Goal: Information Seeking & Learning: Learn about a topic

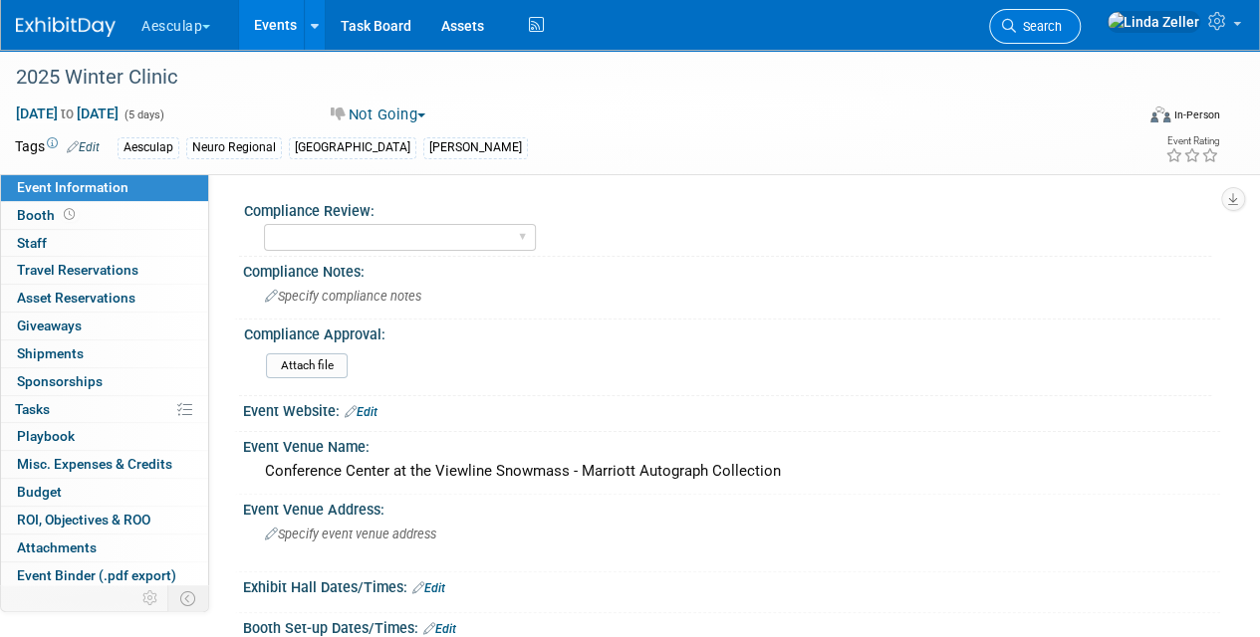
click at [1062, 28] on span "Search" at bounding box center [1039, 26] width 46 height 15
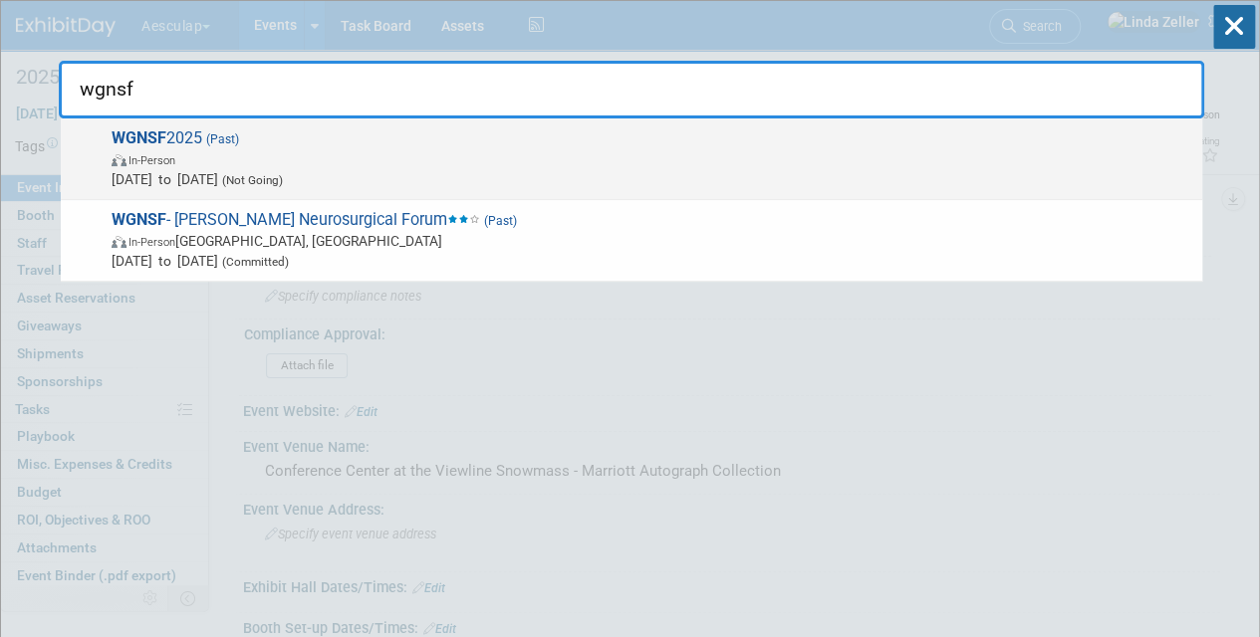
type input "wgnsf"
click at [217, 149] on span "In-Person" at bounding box center [652, 159] width 1080 height 20
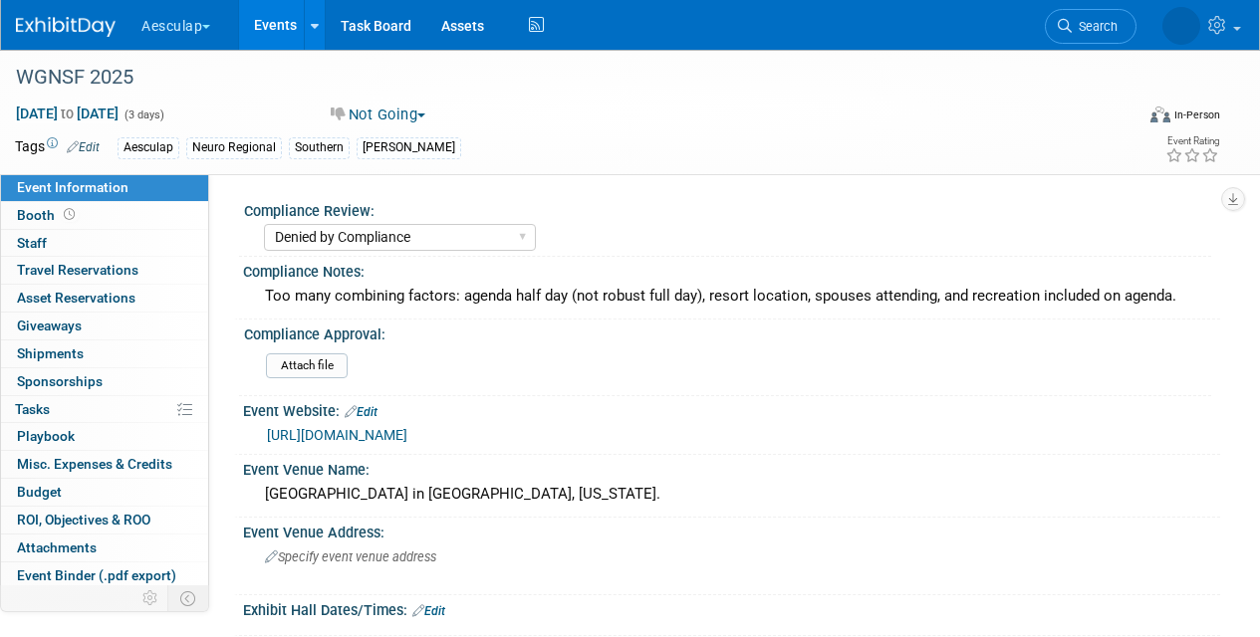
select select "Denied by Compliance"
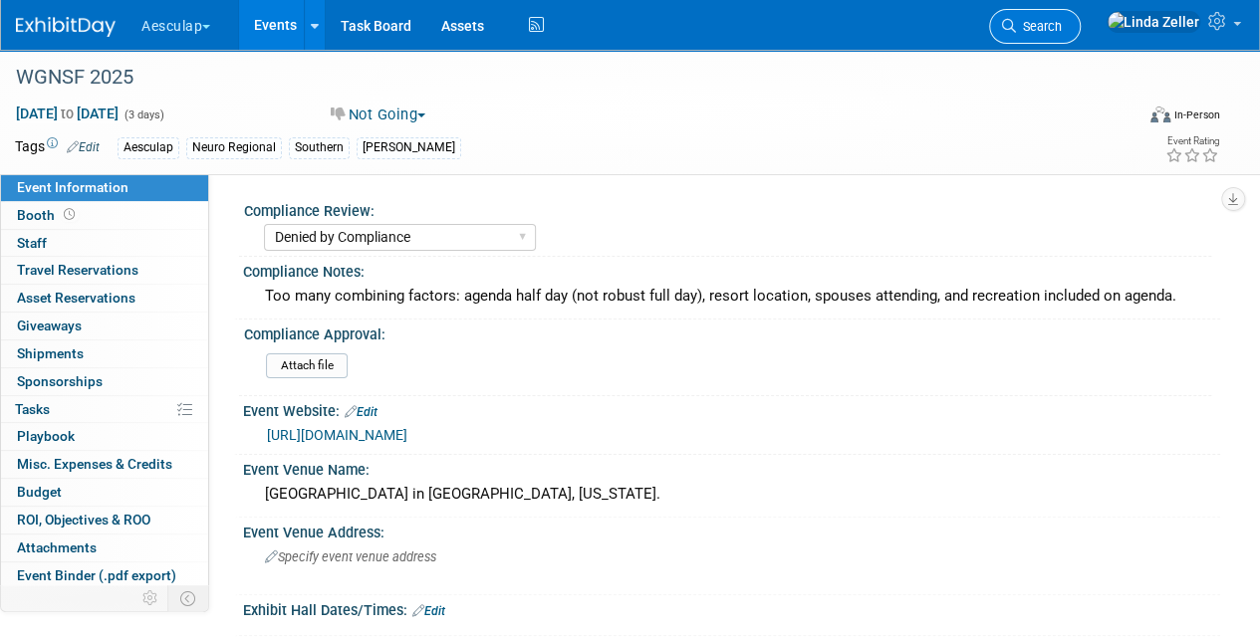
click at [1062, 23] on span "Search" at bounding box center [1039, 26] width 46 height 15
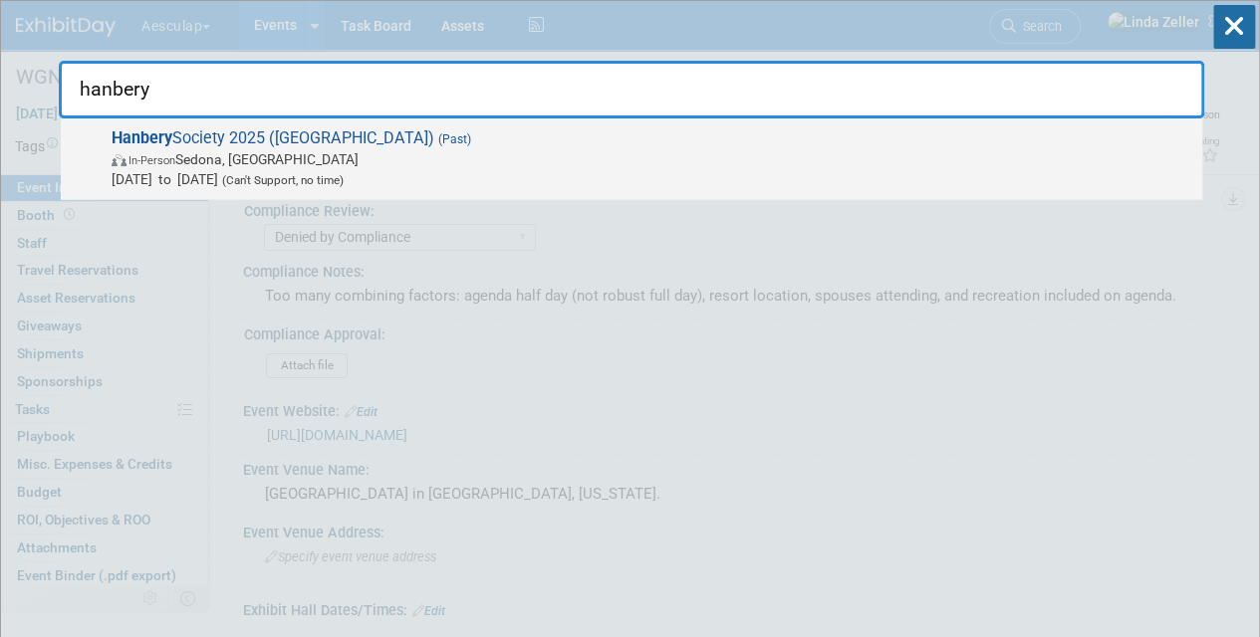
type input "hanbery"
click at [146, 145] on strong "Hanbery" at bounding box center [142, 137] width 61 height 19
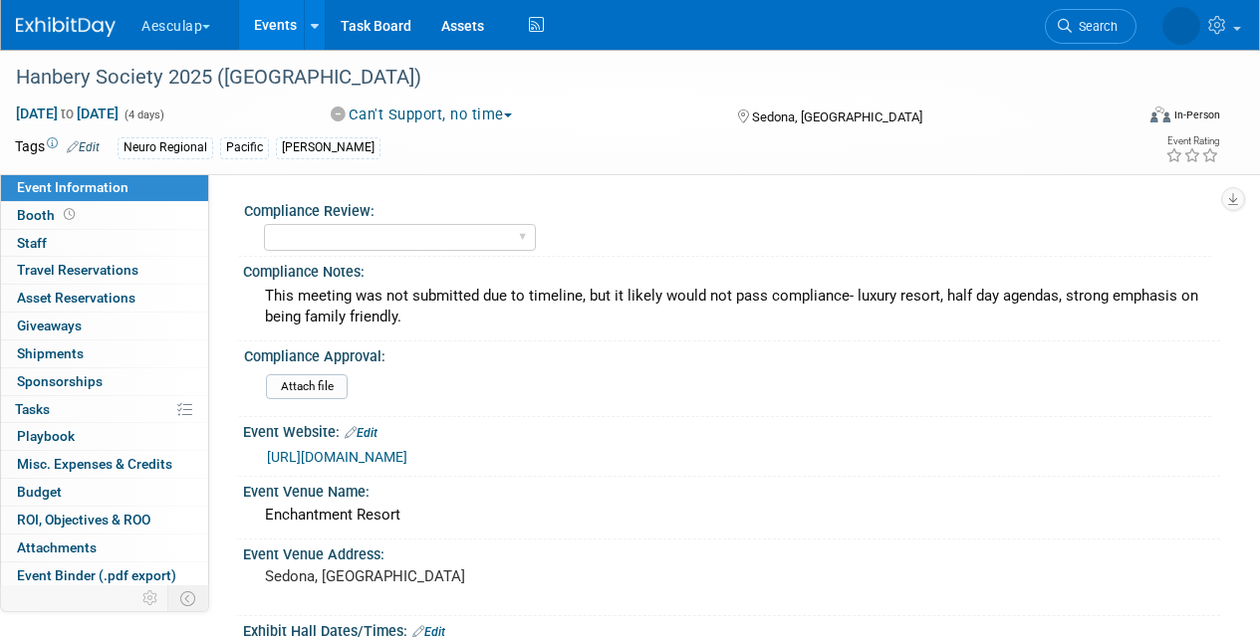
select select "Neuro"
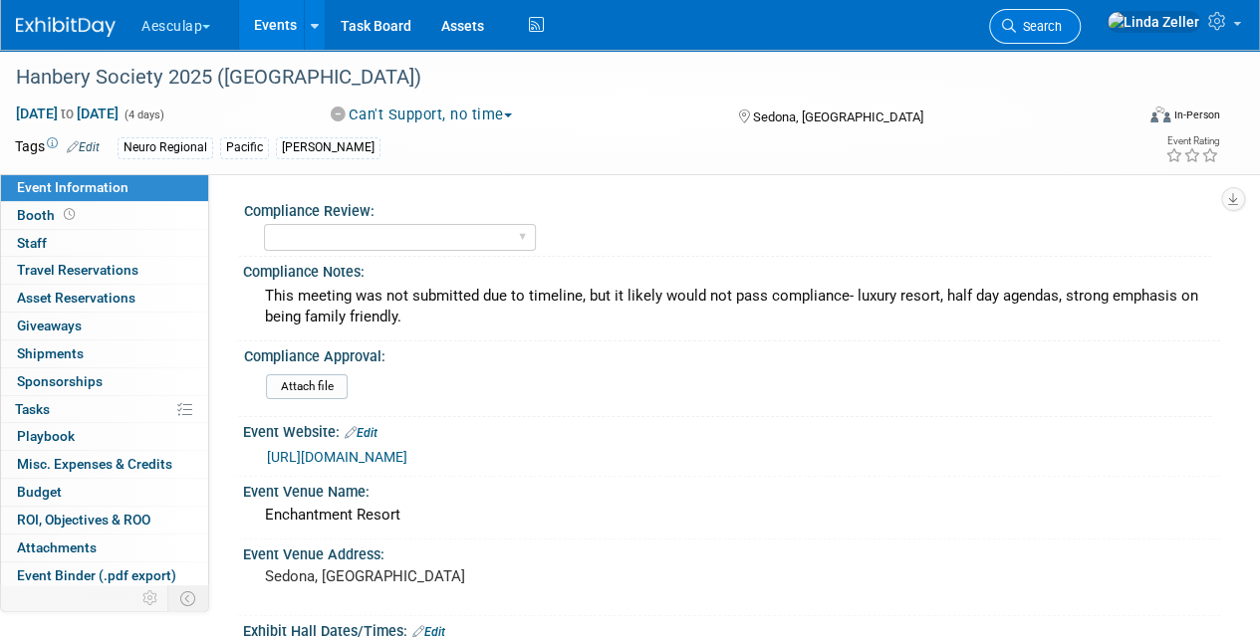
click at [1062, 20] on span "Search" at bounding box center [1039, 26] width 46 height 15
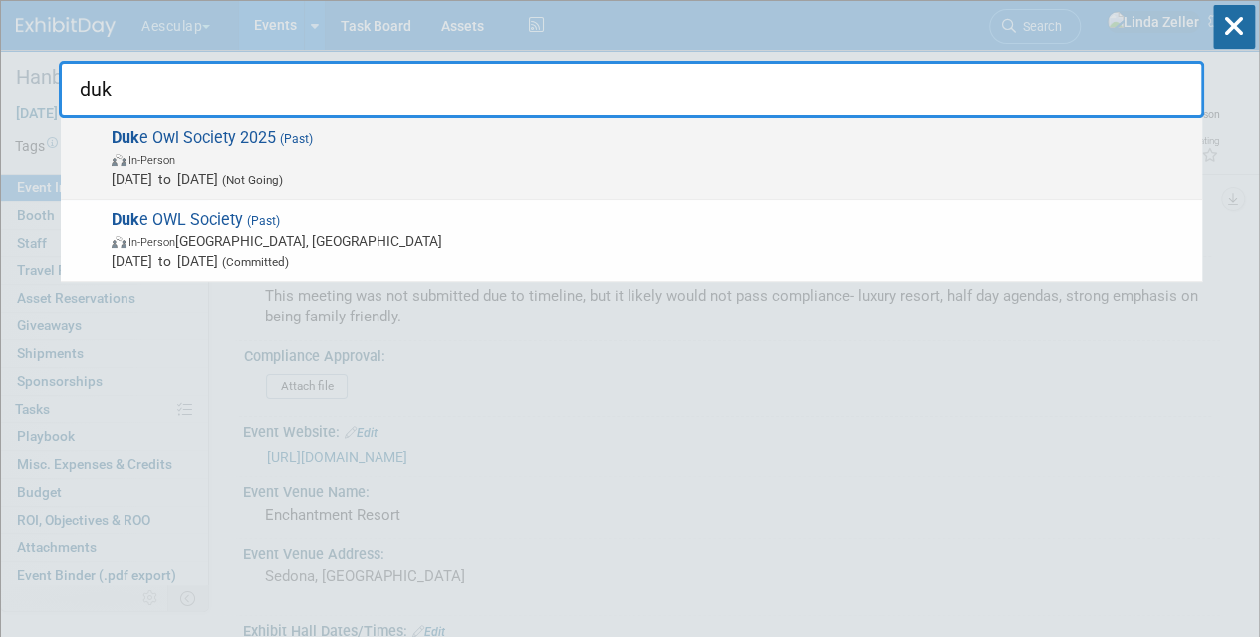
type input "duk"
click at [197, 149] on span "In-Person" at bounding box center [652, 159] width 1080 height 20
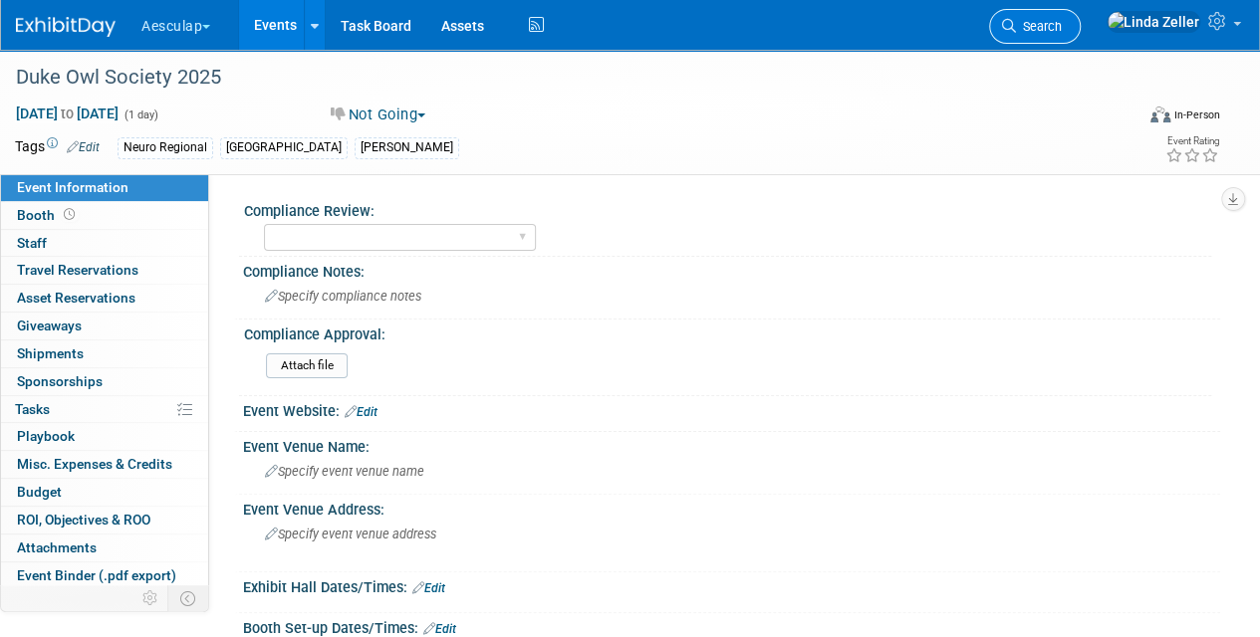
click at [1062, 24] on span "Search" at bounding box center [1039, 26] width 46 height 15
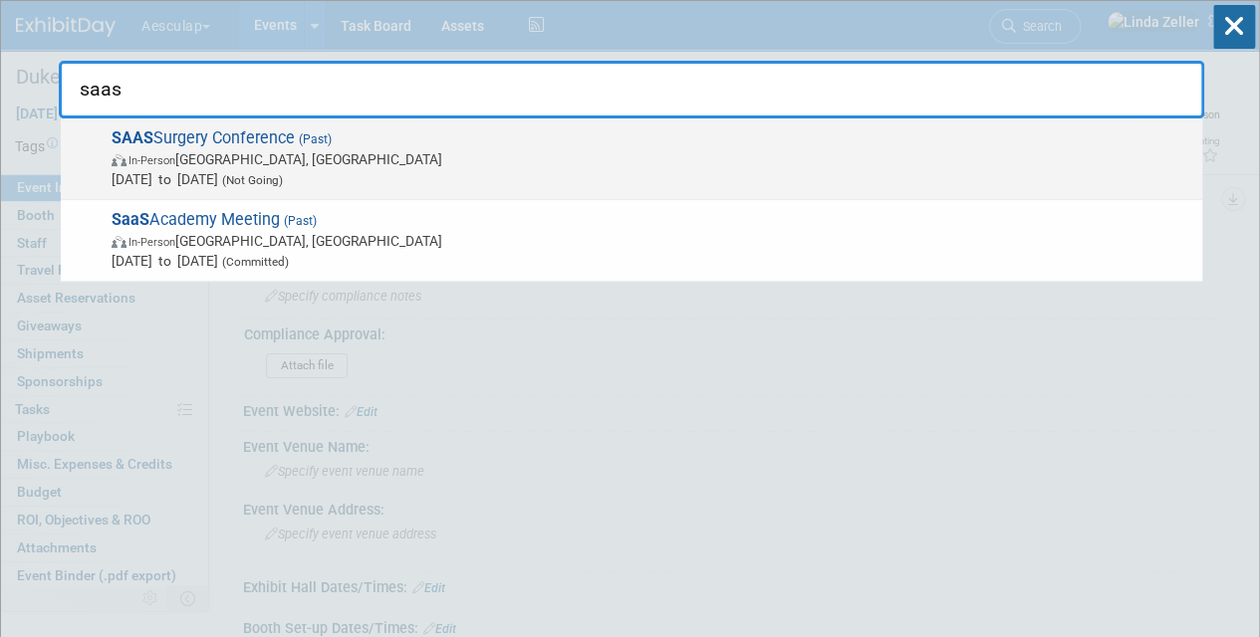
type input "saas"
click at [219, 165] on span "In-Person Huntington Beach, CA" at bounding box center [652, 159] width 1080 height 20
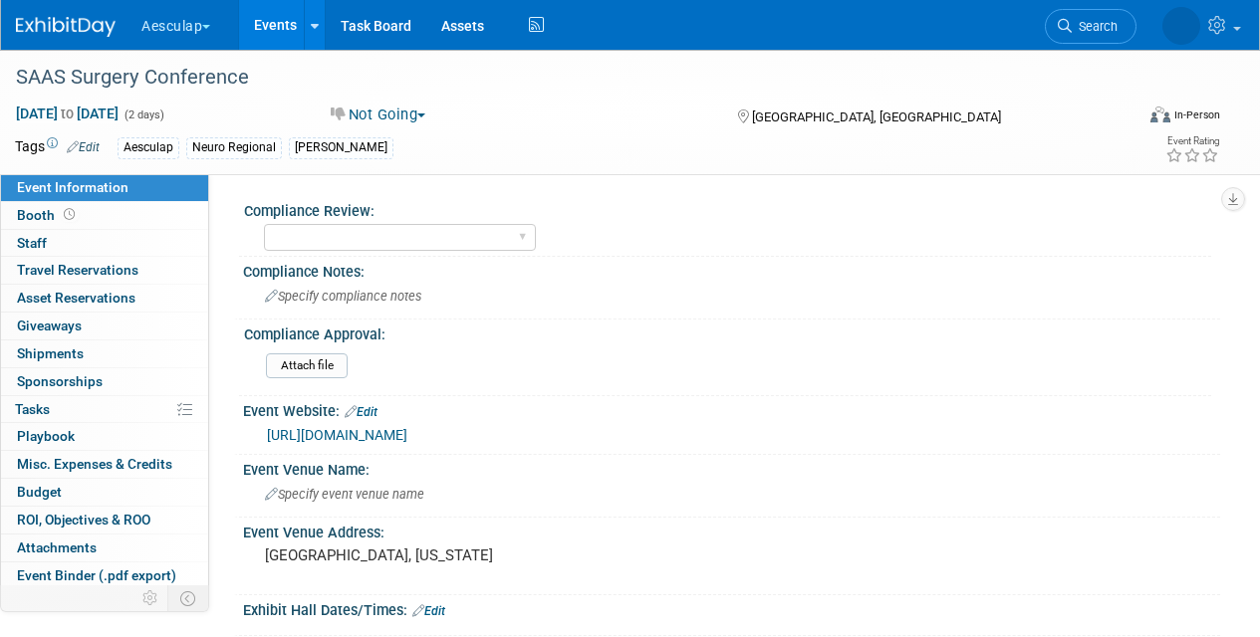
select select "Neuro"
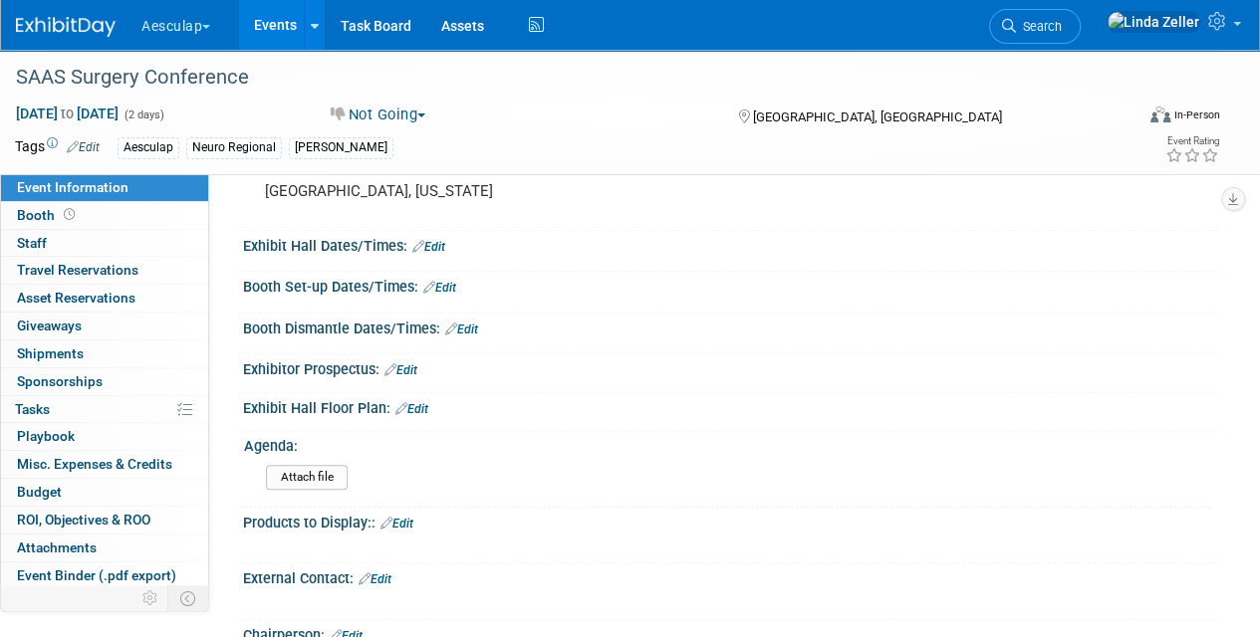
scroll to position [319, 0]
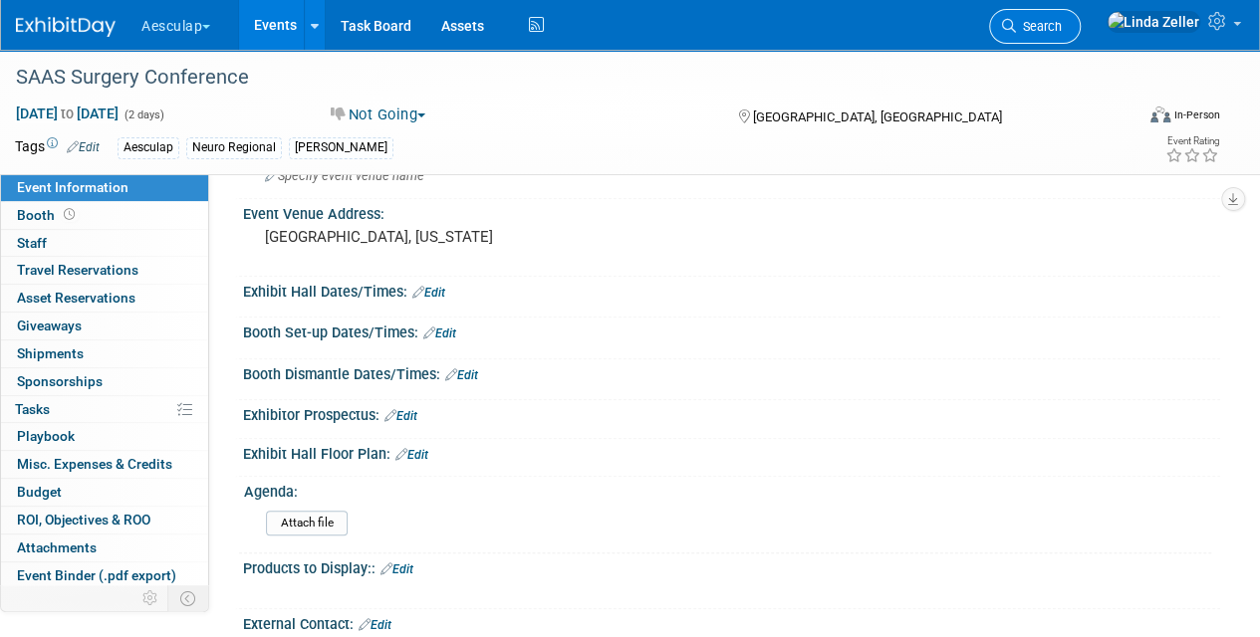
click at [1062, 32] on span "Search" at bounding box center [1039, 26] width 46 height 15
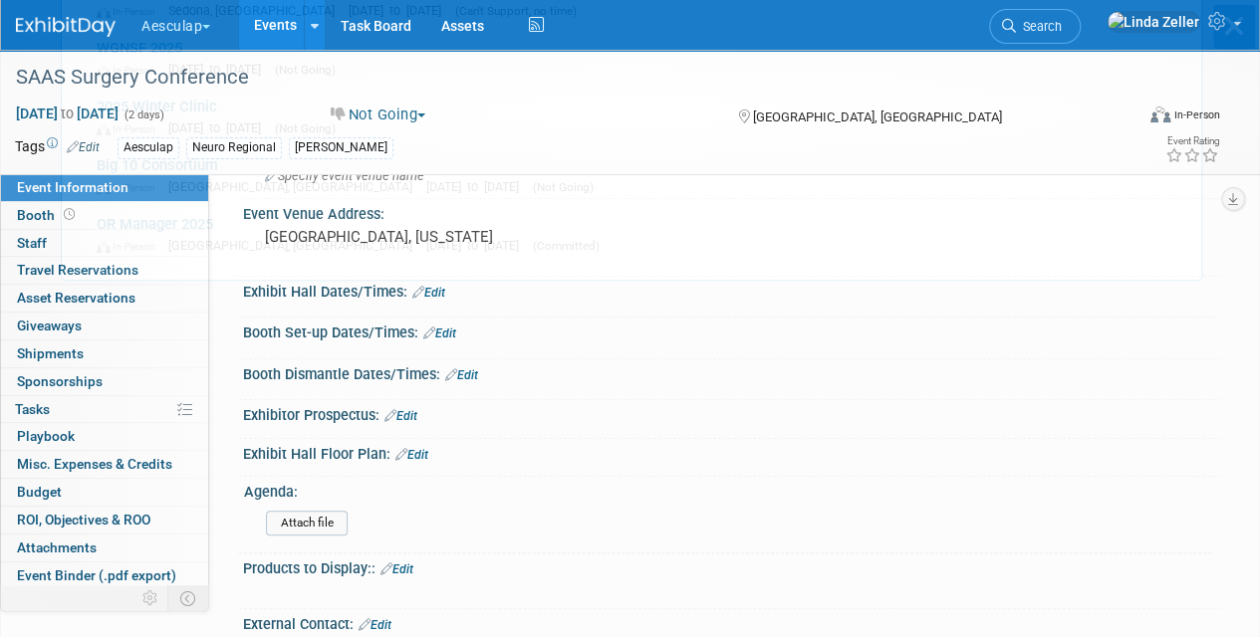
scroll to position [0, 0]
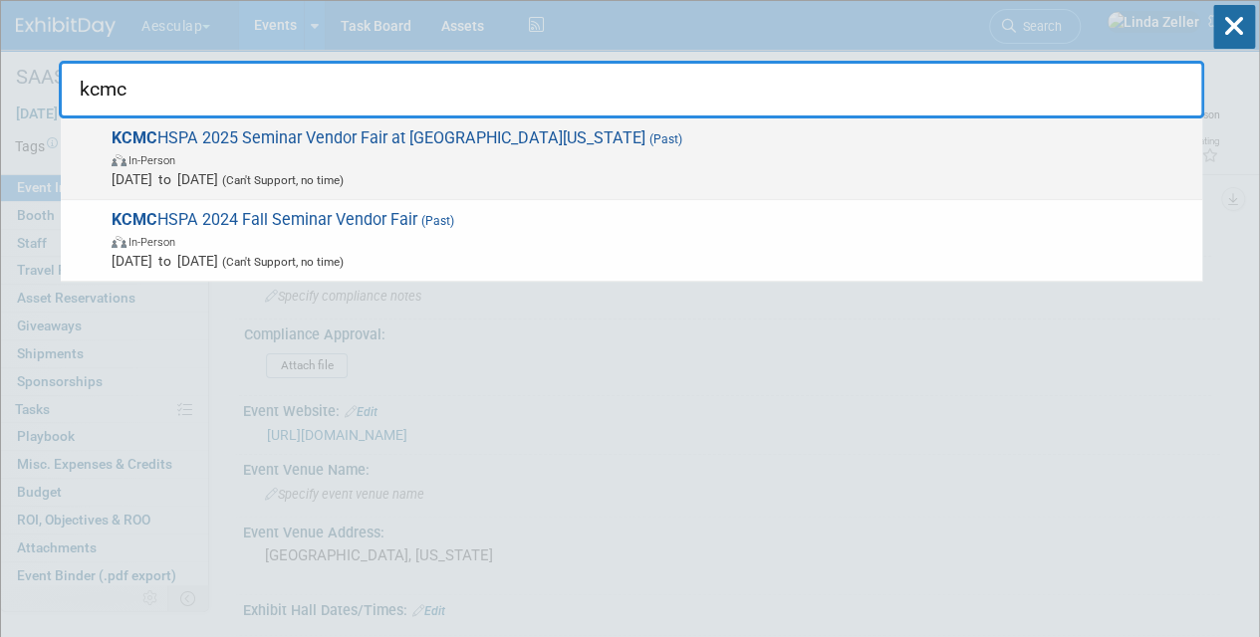
type input "kcmc"
click at [263, 160] on span "In-Person" at bounding box center [652, 159] width 1080 height 20
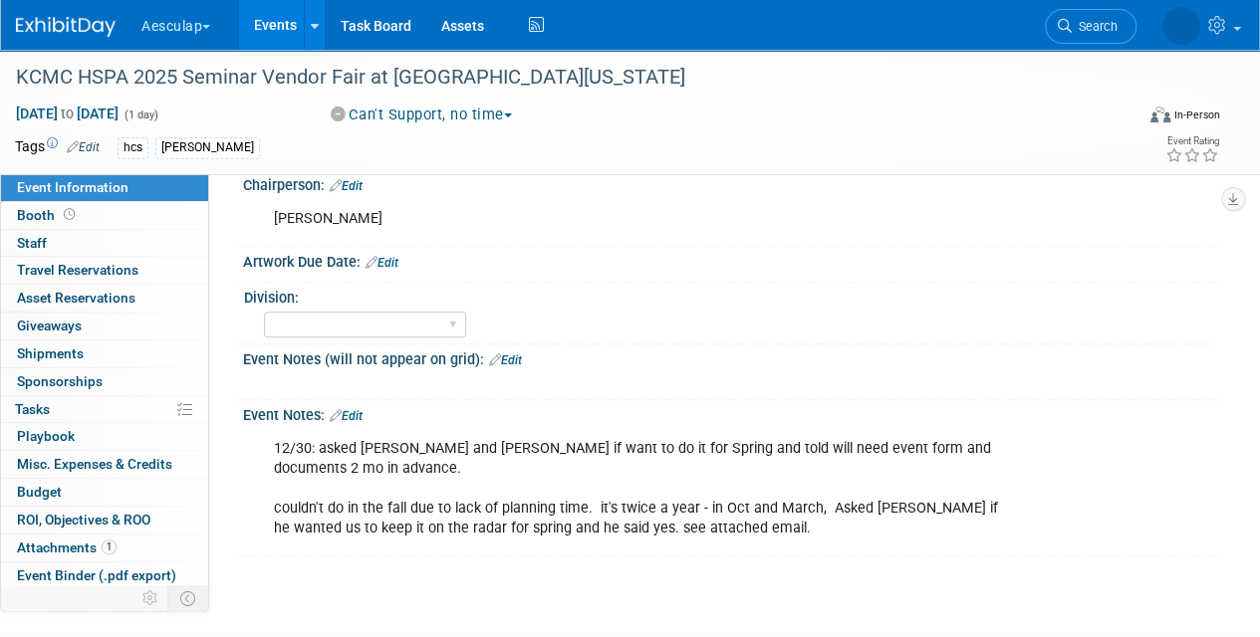
scroll to position [797, 0]
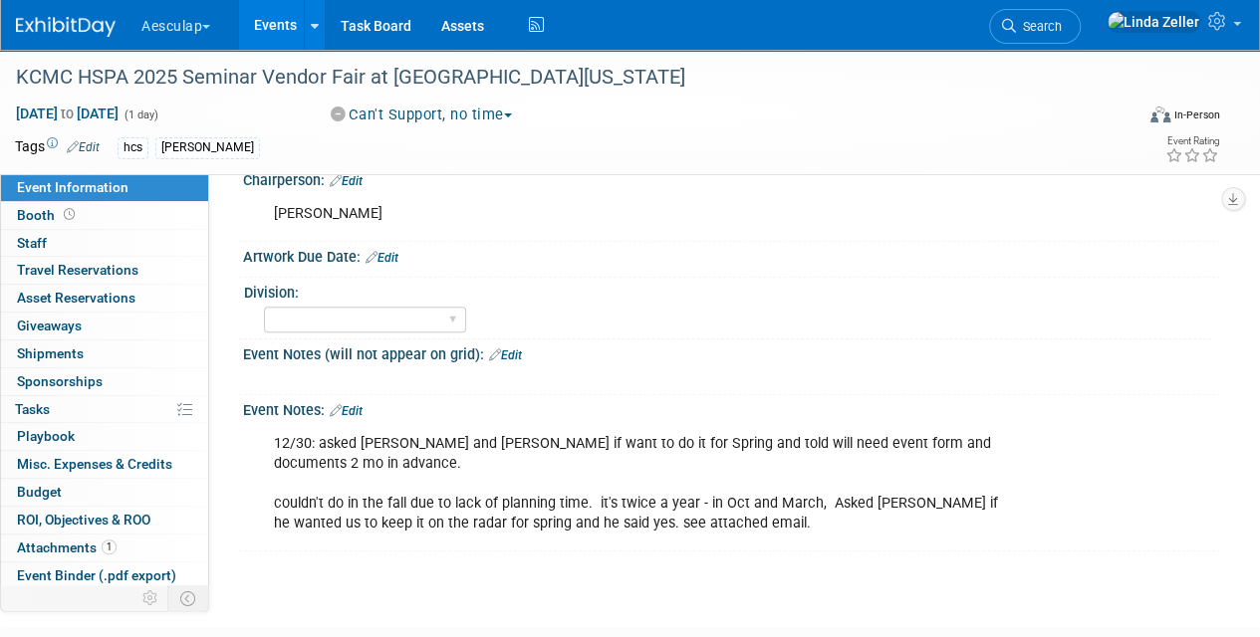
click at [1062, 27] on span "Search" at bounding box center [1039, 26] width 46 height 15
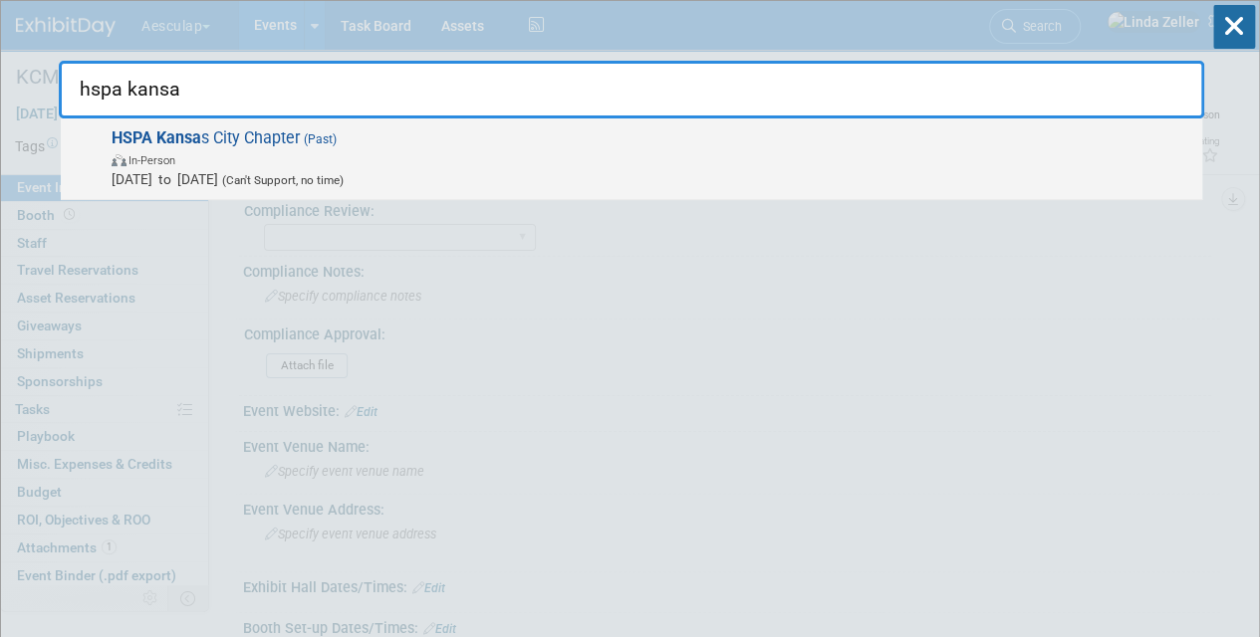
type input "hspa kansa"
click at [189, 163] on span "In-Person" at bounding box center [652, 159] width 1080 height 20
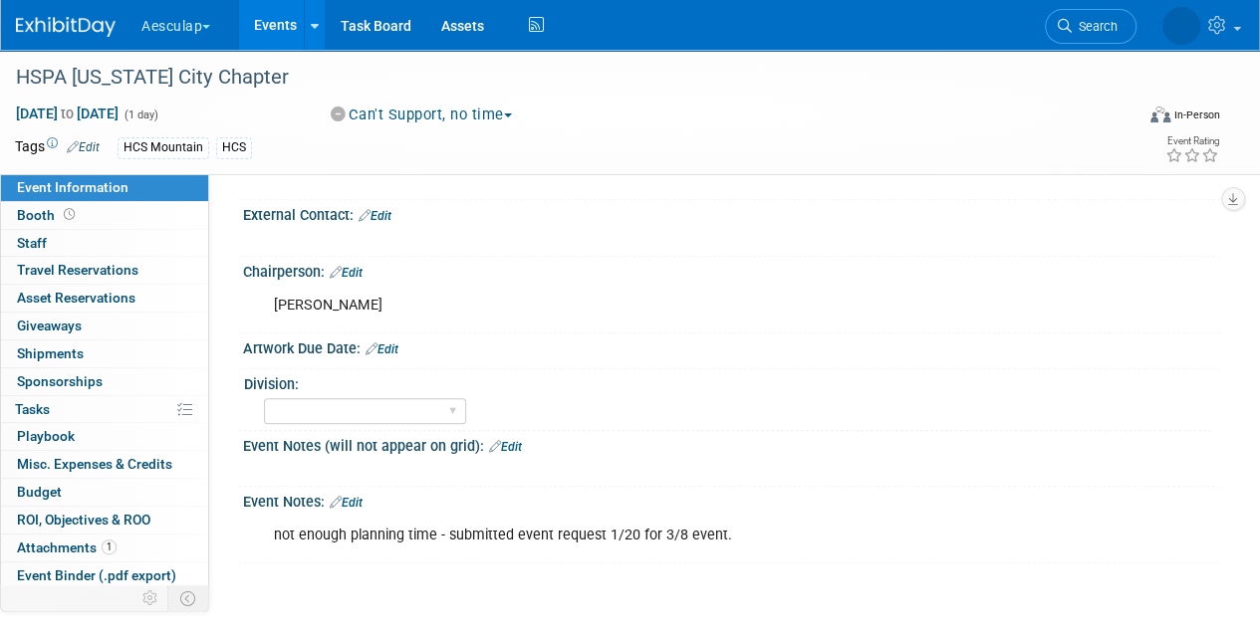
scroll to position [838, 0]
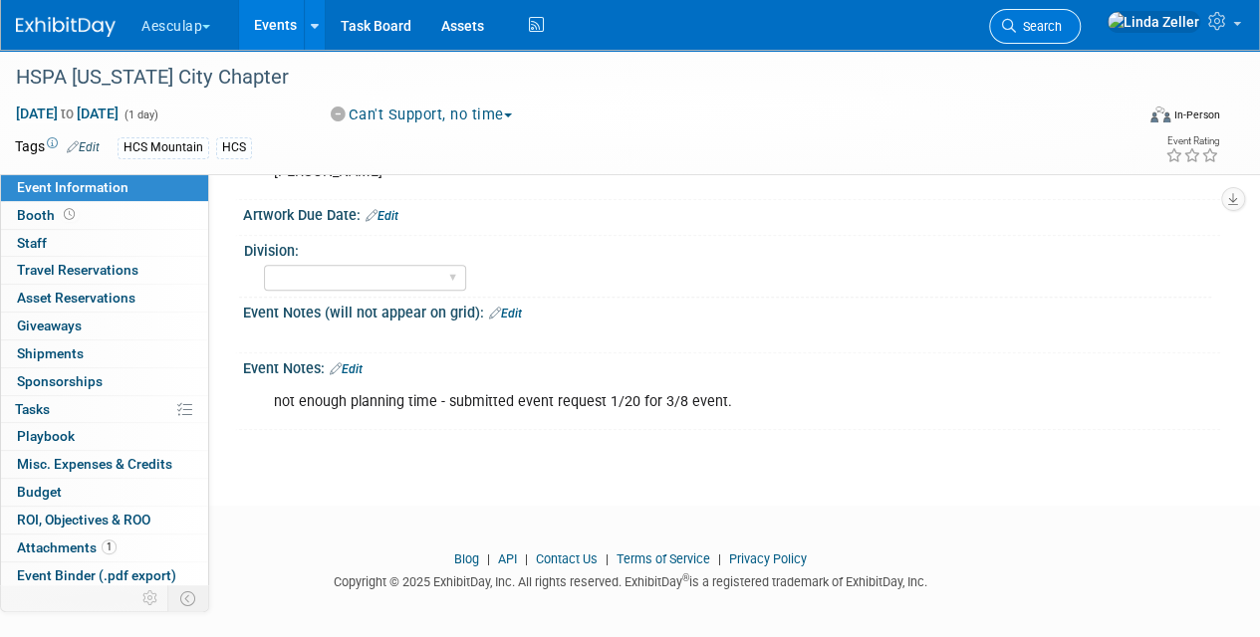
click at [1062, 20] on span "Search" at bounding box center [1039, 26] width 46 height 15
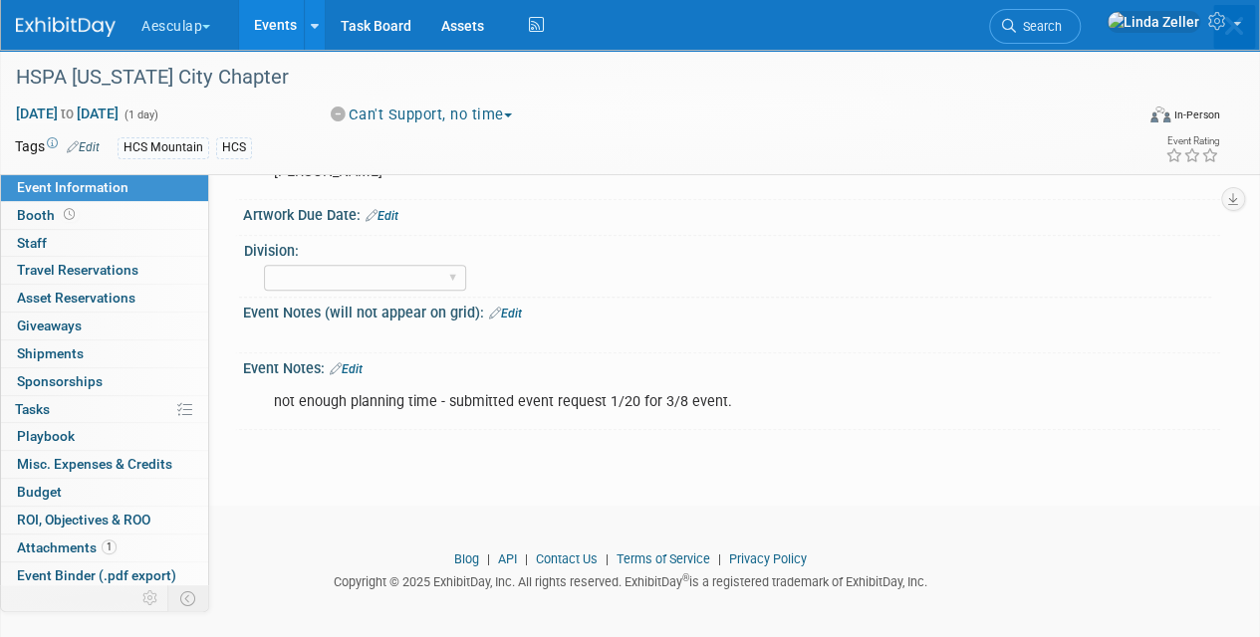
scroll to position [0, 0]
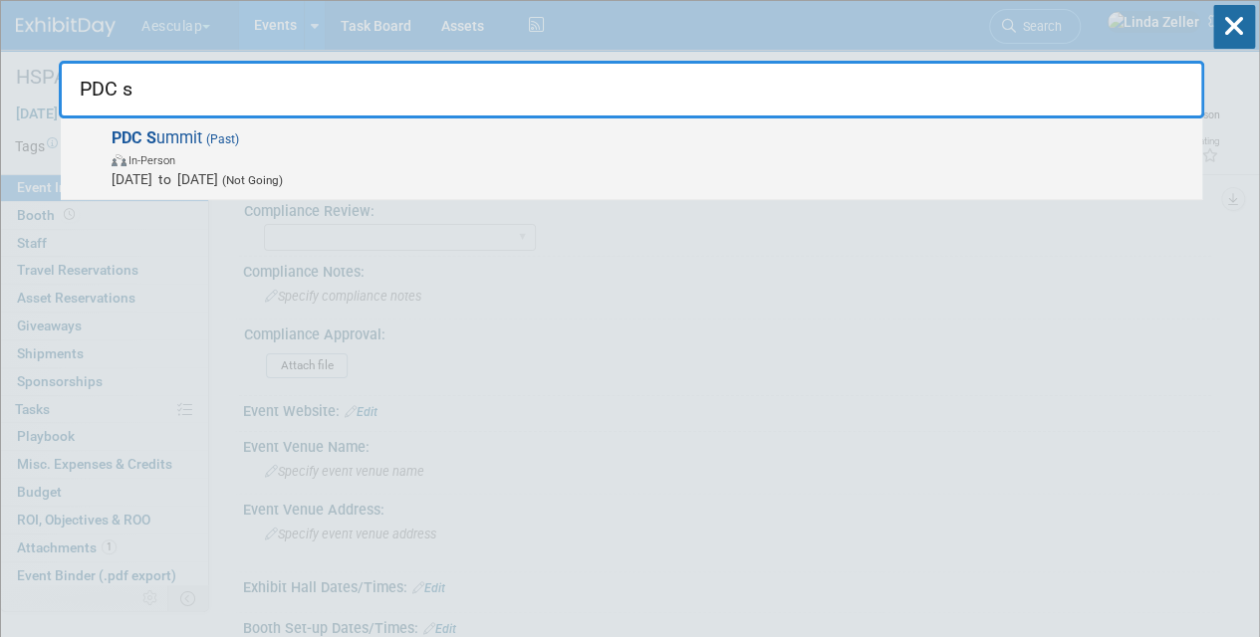
type input "PDC s"
click at [226, 179] on span "Mar 9, 2025 to Mar 12, 2025 (Not Going)" at bounding box center [652, 179] width 1080 height 20
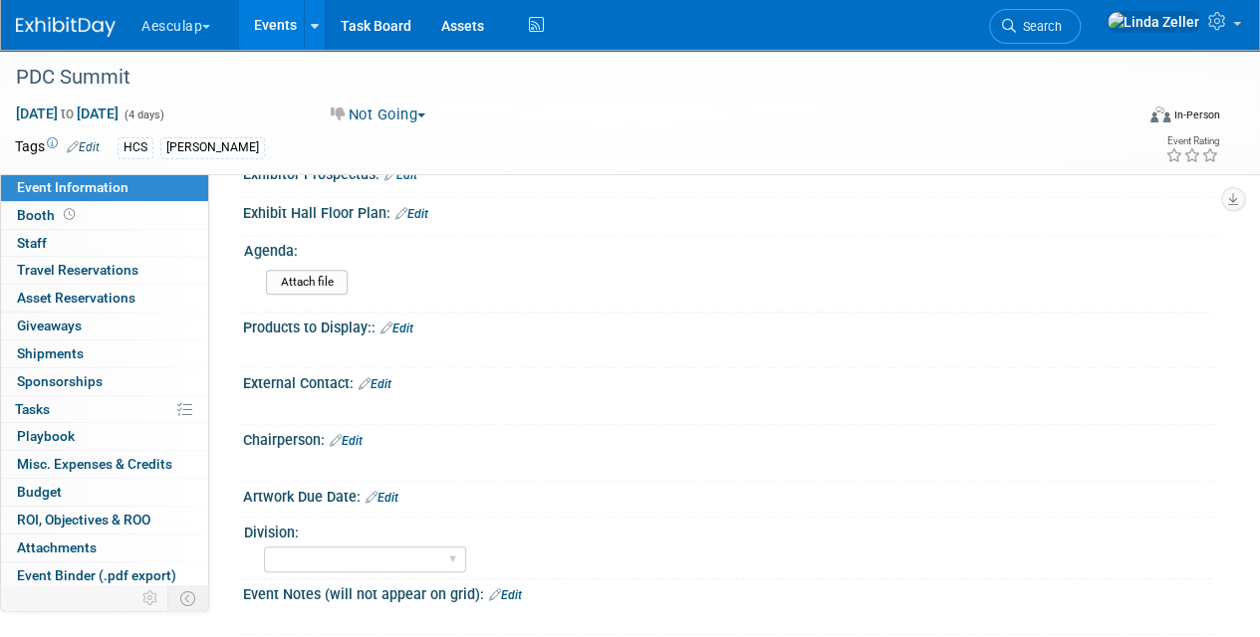
scroll to position [498, 0]
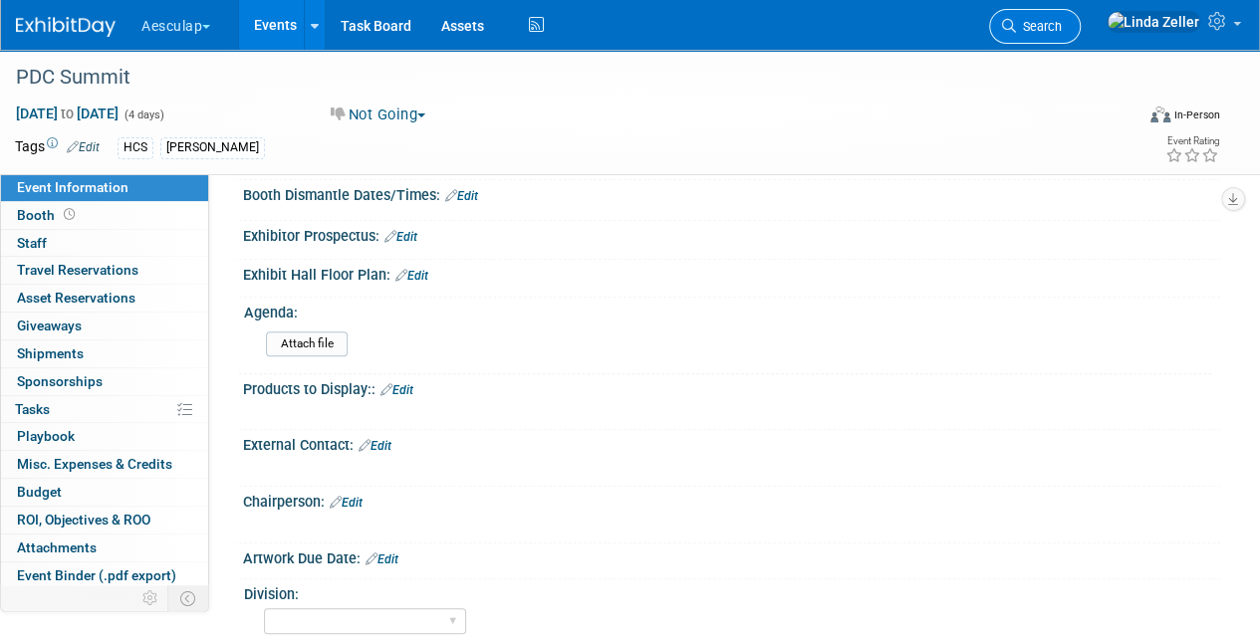
click at [1080, 17] on link "Search" at bounding box center [1035, 26] width 92 height 35
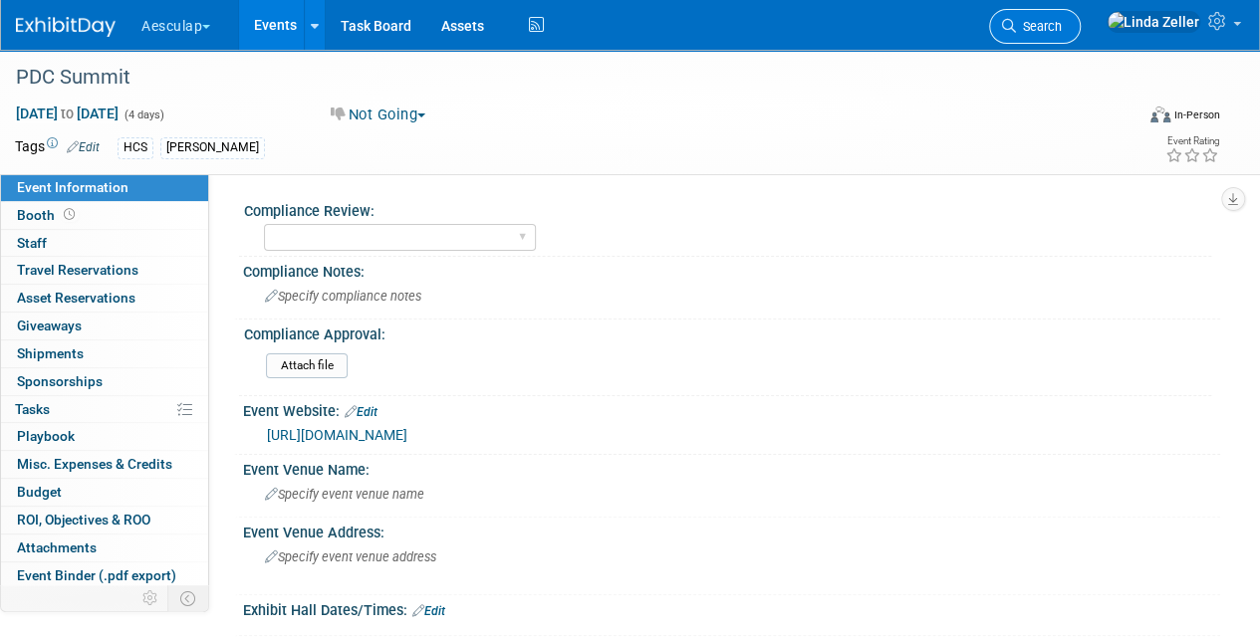
click at [1016, 22] on icon at bounding box center [1009, 26] width 14 height 14
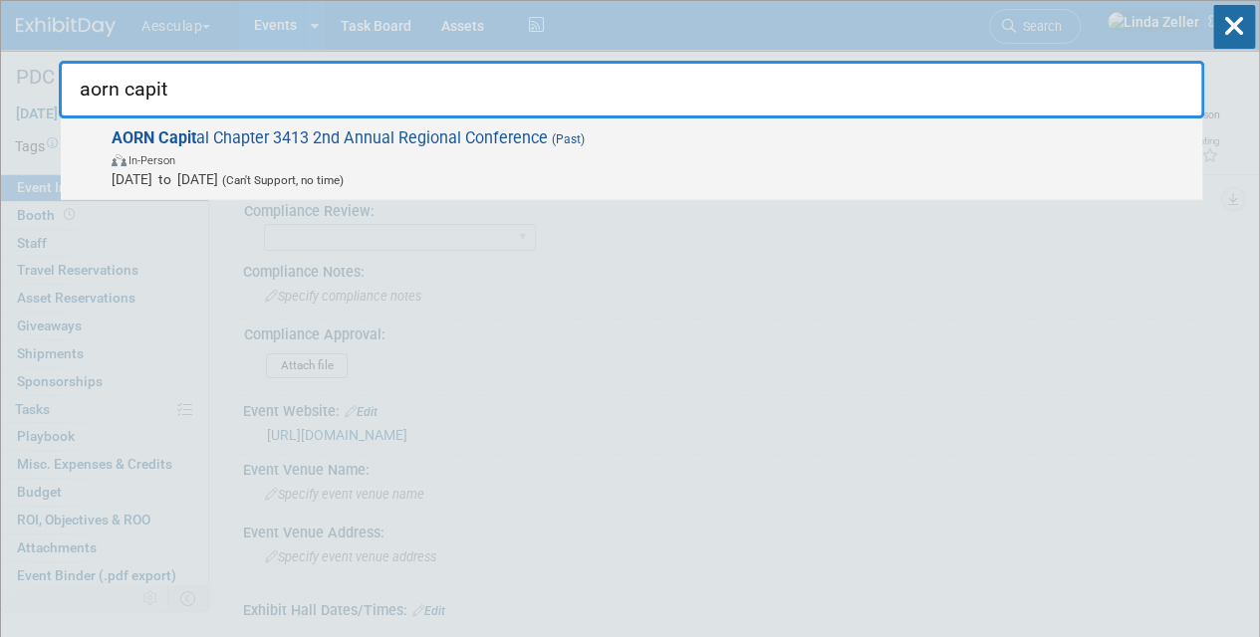
type input "aorn capit"
click at [181, 145] on strong "AORN Capit" at bounding box center [154, 137] width 85 height 19
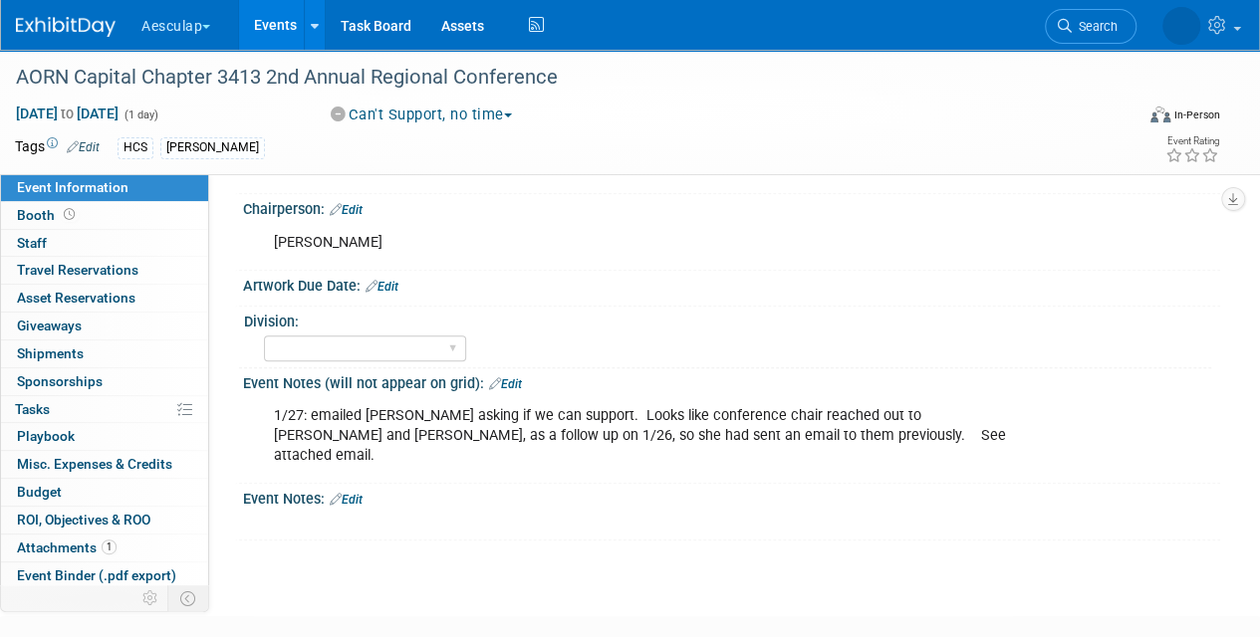
scroll to position [797, 0]
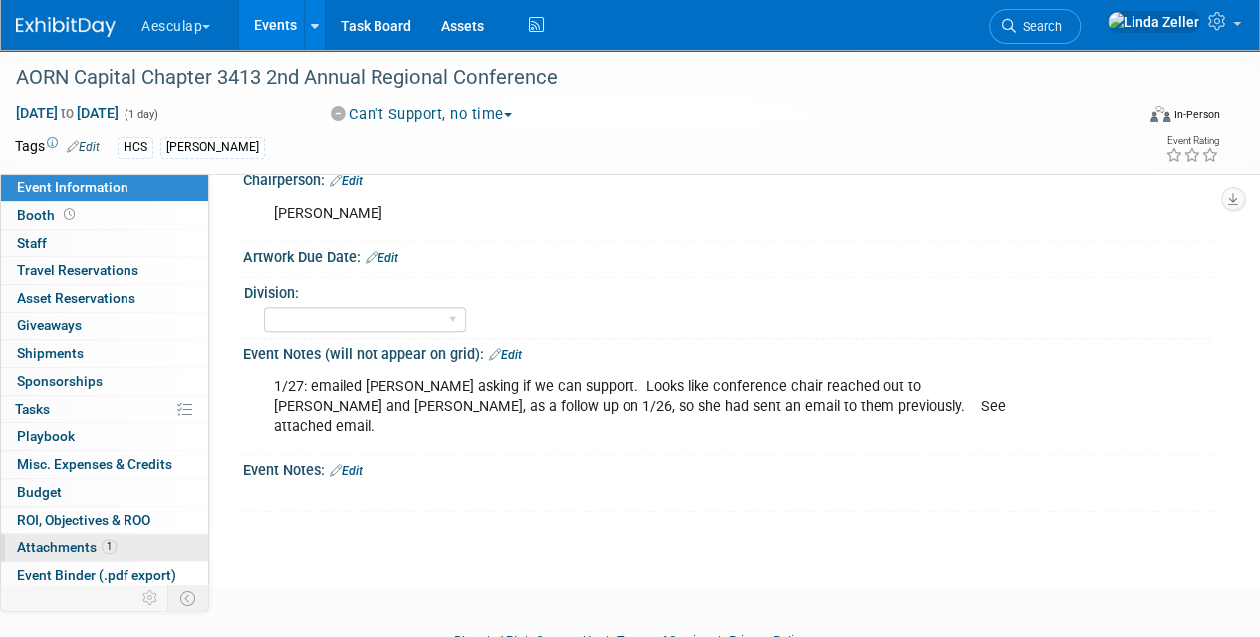
click at [85, 540] on span "Attachments 1" at bounding box center [67, 548] width 100 height 16
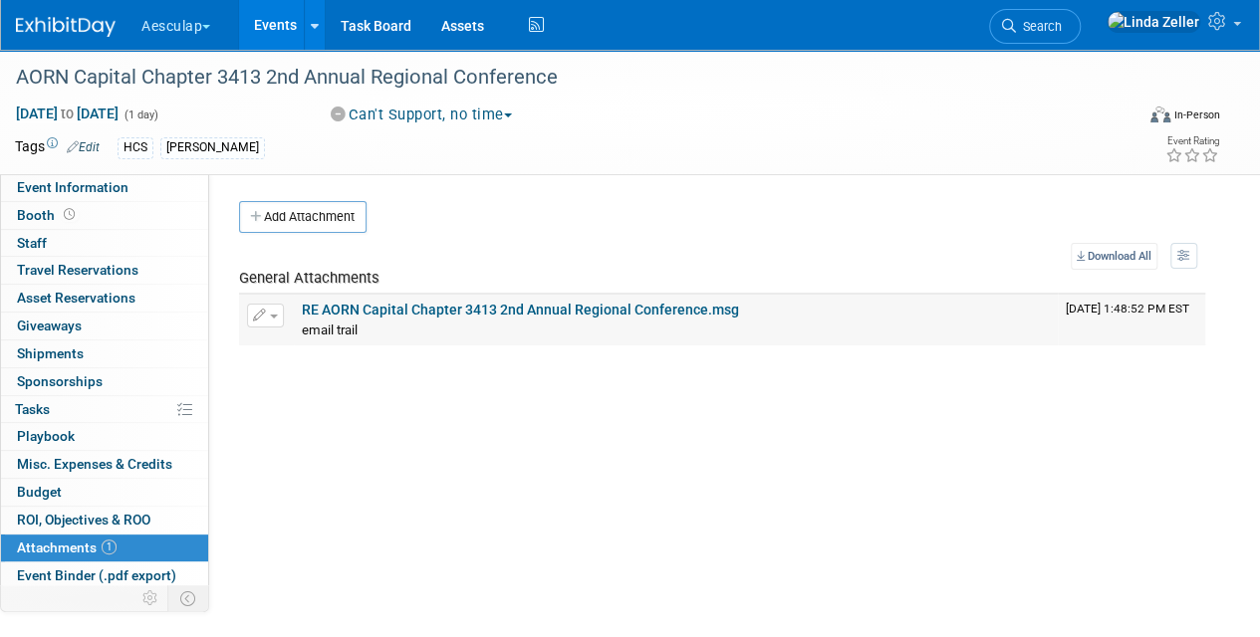
click at [339, 314] on link "RE AORN Capital Chapter 3413 2nd Annual Regional Conference.msg" at bounding box center [520, 310] width 437 height 16
click at [1062, 24] on span "Search" at bounding box center [1039, 26] width 46 height 15
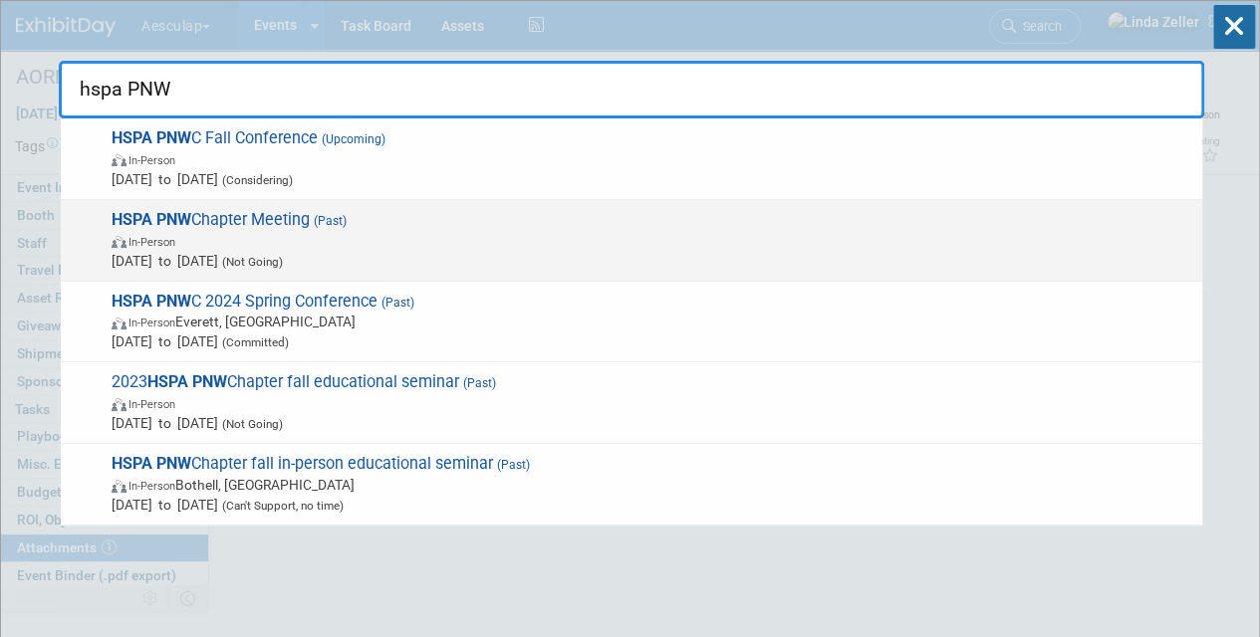
type input "hspa PNW"
click at [155, 232] on span "In-Person" at bounding box center [652, 241] width 1080 height 20
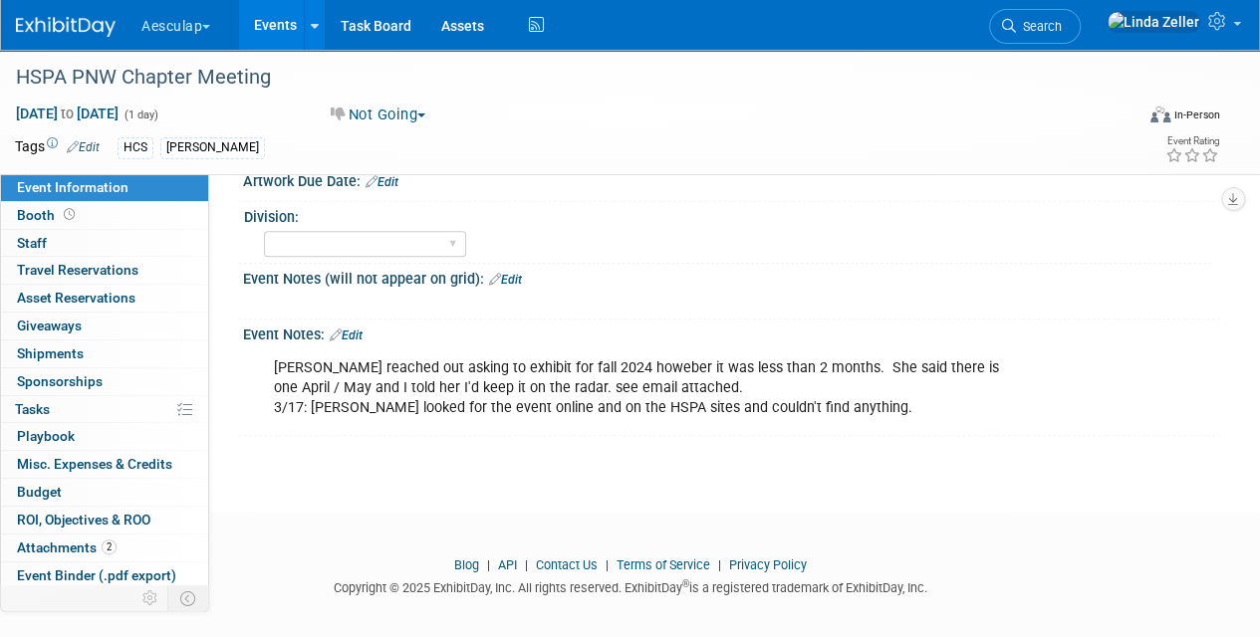
scroll to position [878, 0]
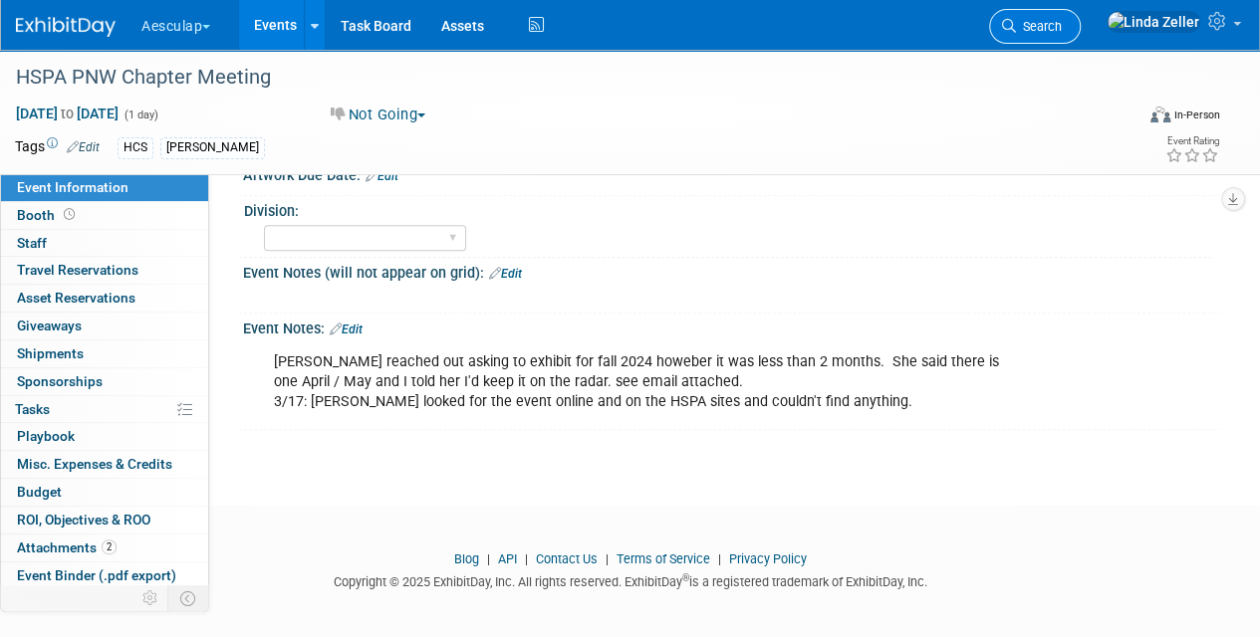
click at [1062, 24] on span "Search" at bounding box center [1039, 26] width 46 height 15
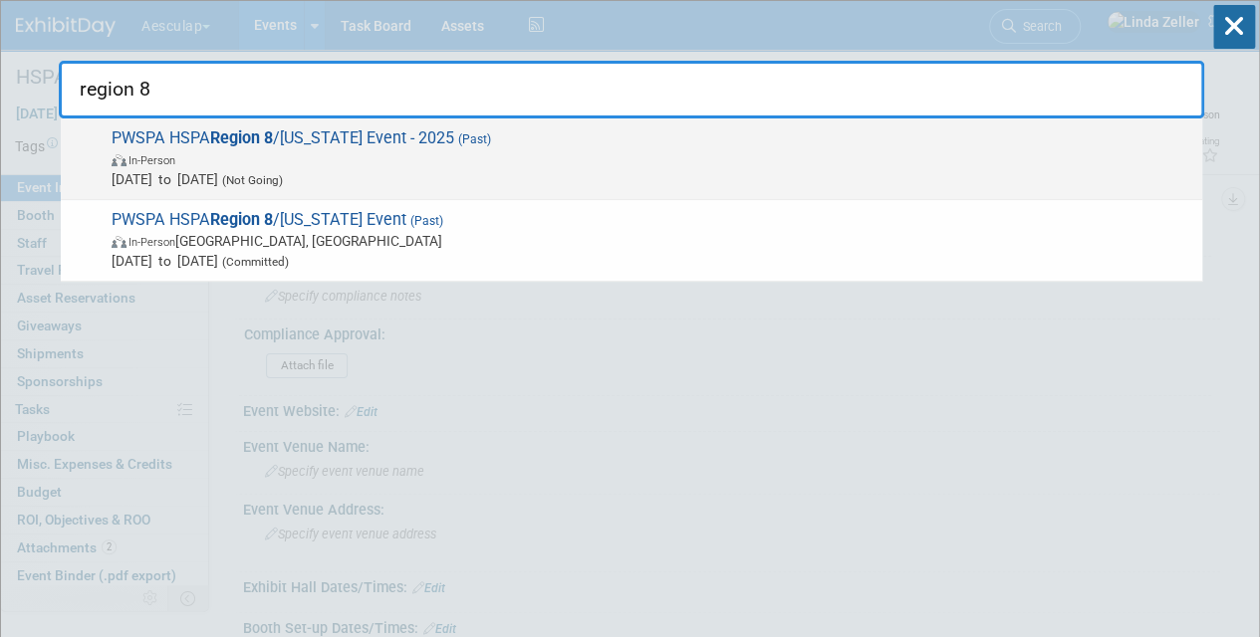
type input "region 8"
click at [185, 149] on span "In-Person" at bounding box center [652, 159] width 1080 height 20
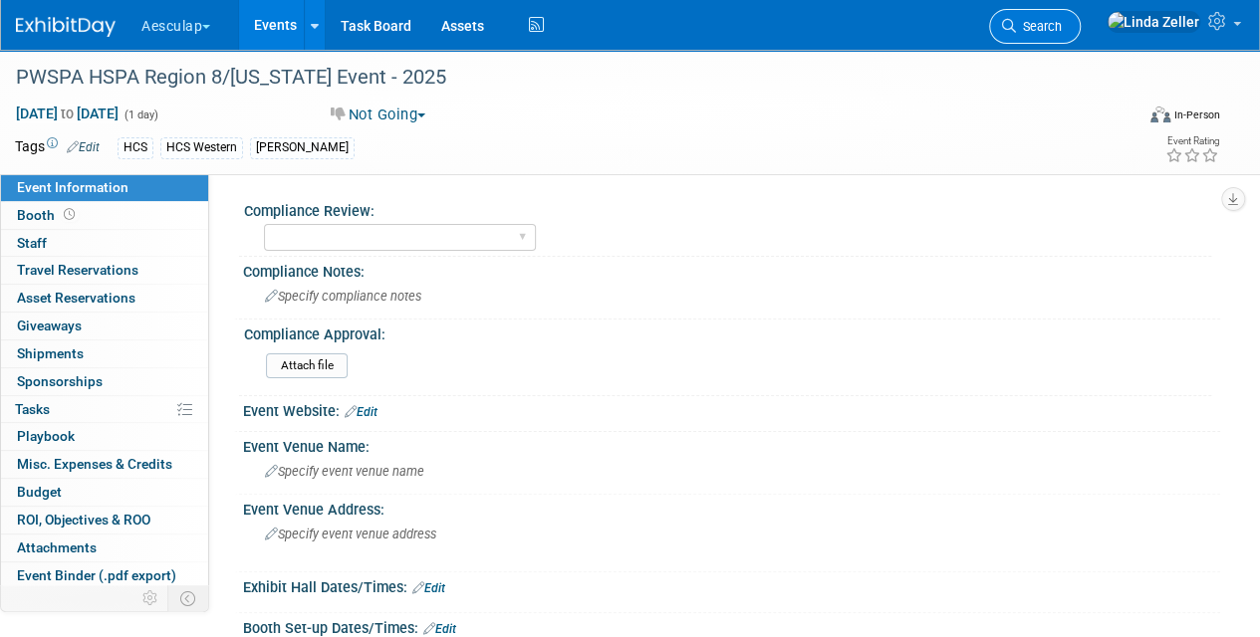
click at [1062, 26] on span "Search" at bounding box center [1039, 26] width 46 height 15
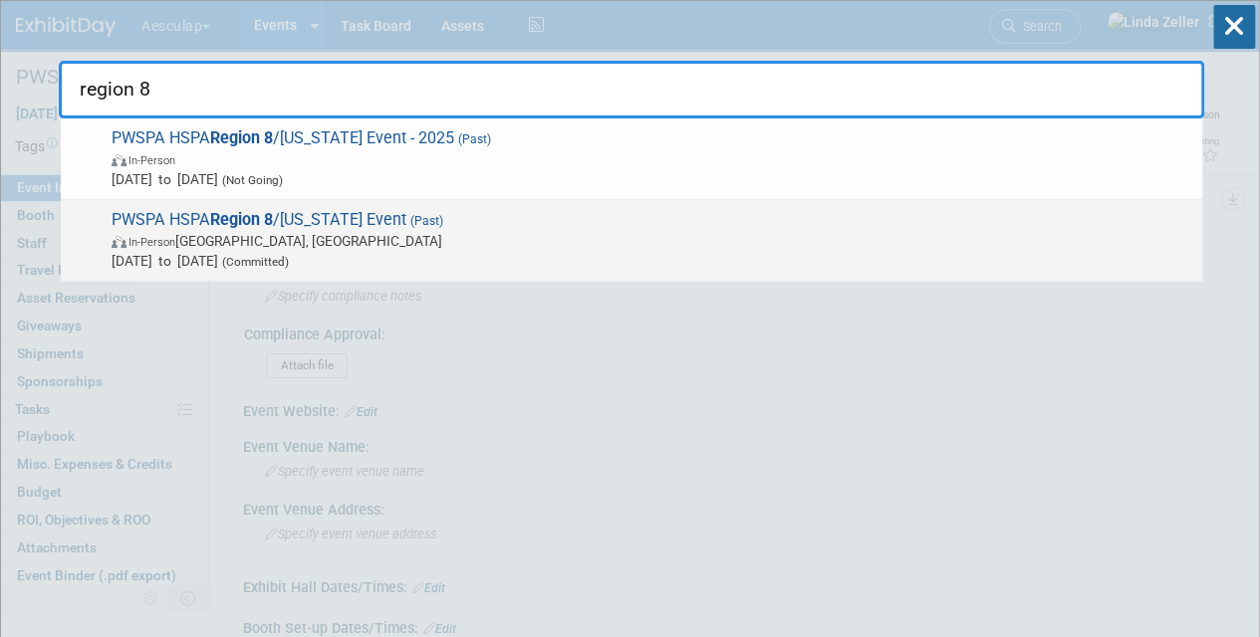
type input "region 8"
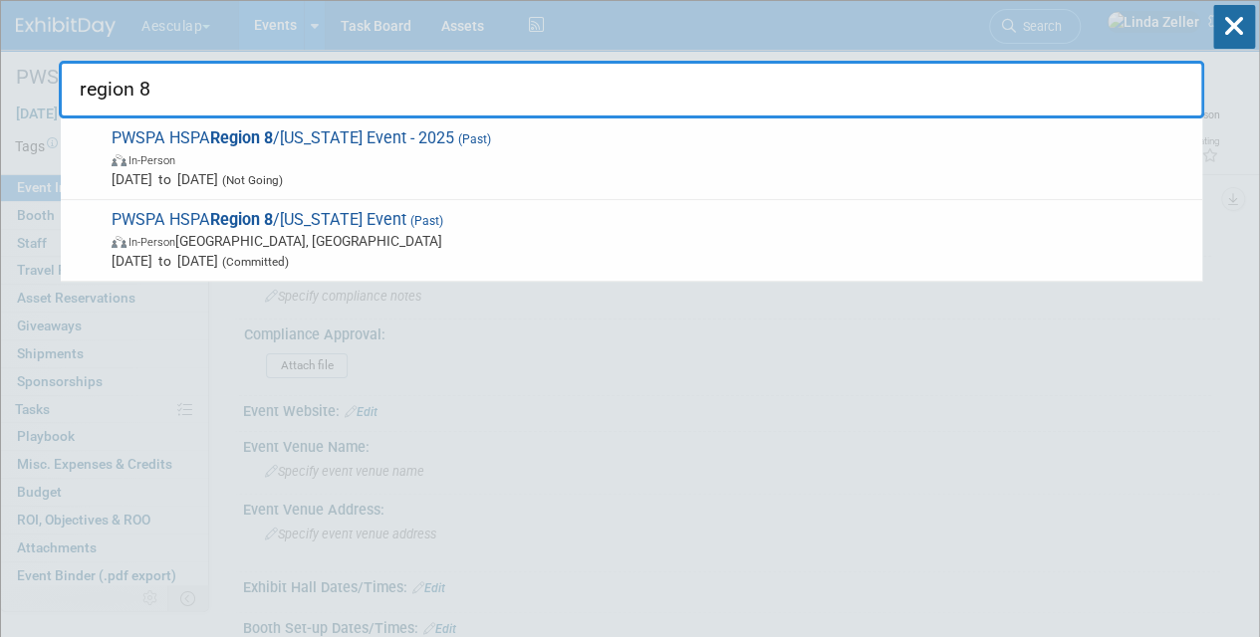
click at [192, 244] on span "In-Person [GEOGRAPHIC_DATA], [GEOGRAPHIC_DATA]" at bounding box center [652, 241] width 1080 height 20
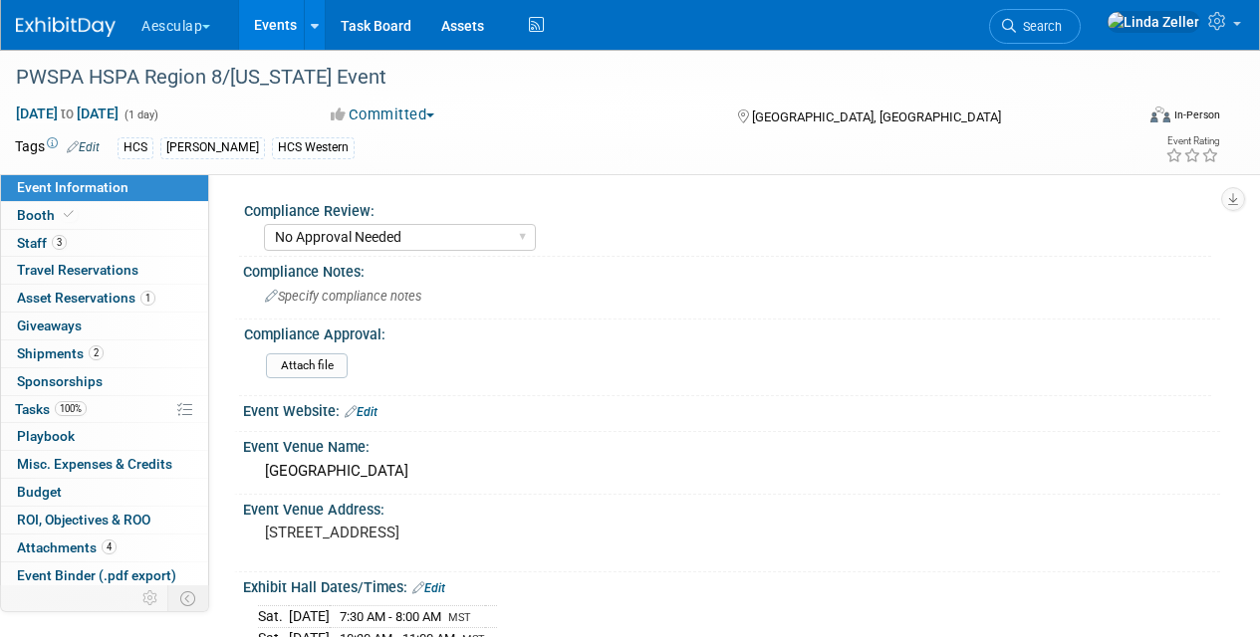
select select "No Approval Needed"
select select "HCS"
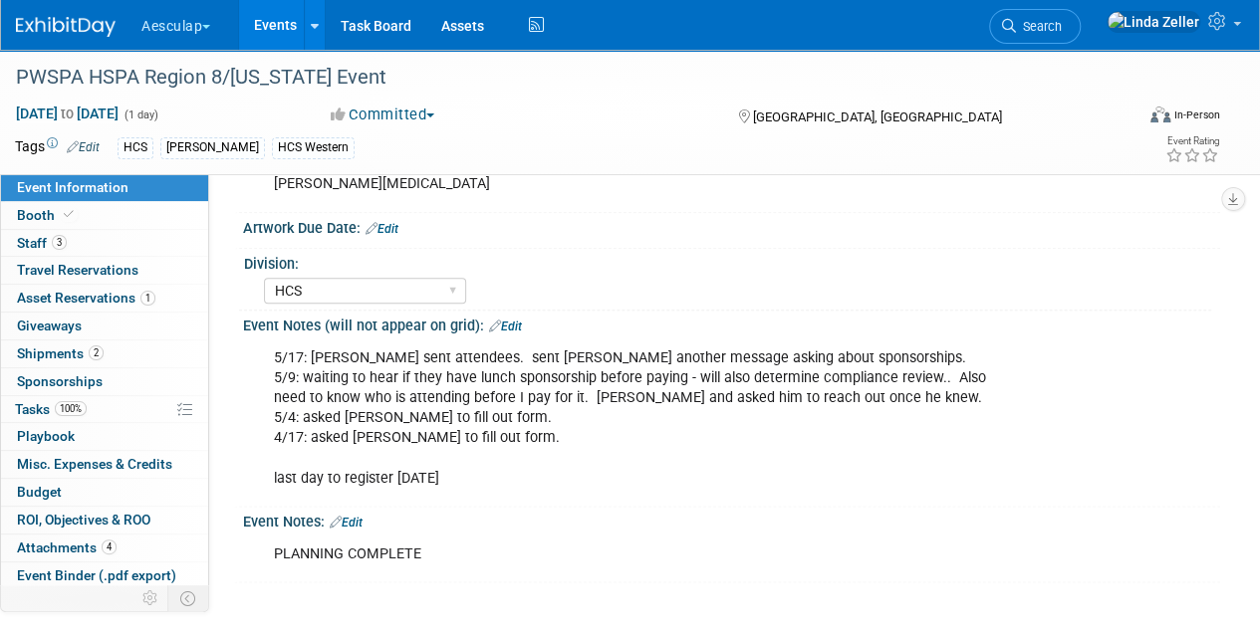
scroll to position [996, 0]
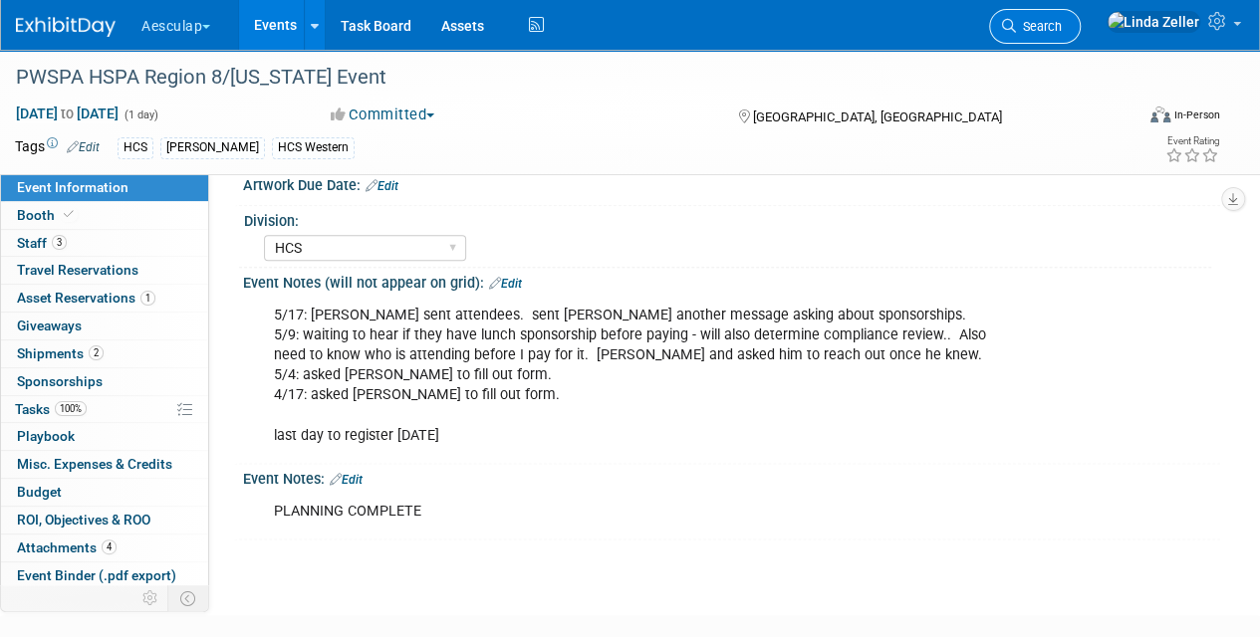
click at [1080, 17] on link "Search" at bounding box center [1035, 26] width 92 height 35
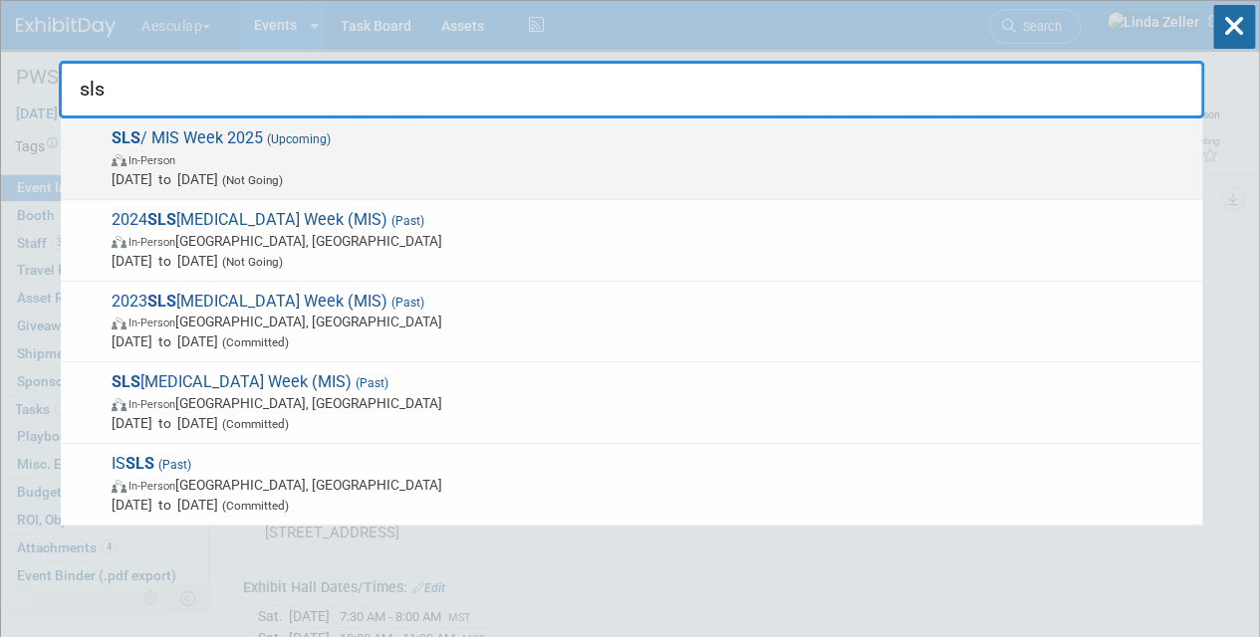
type input "sls"
click at [217, 167] on span "In-Person" at bounding box center [652, 159] width 1080 height 20
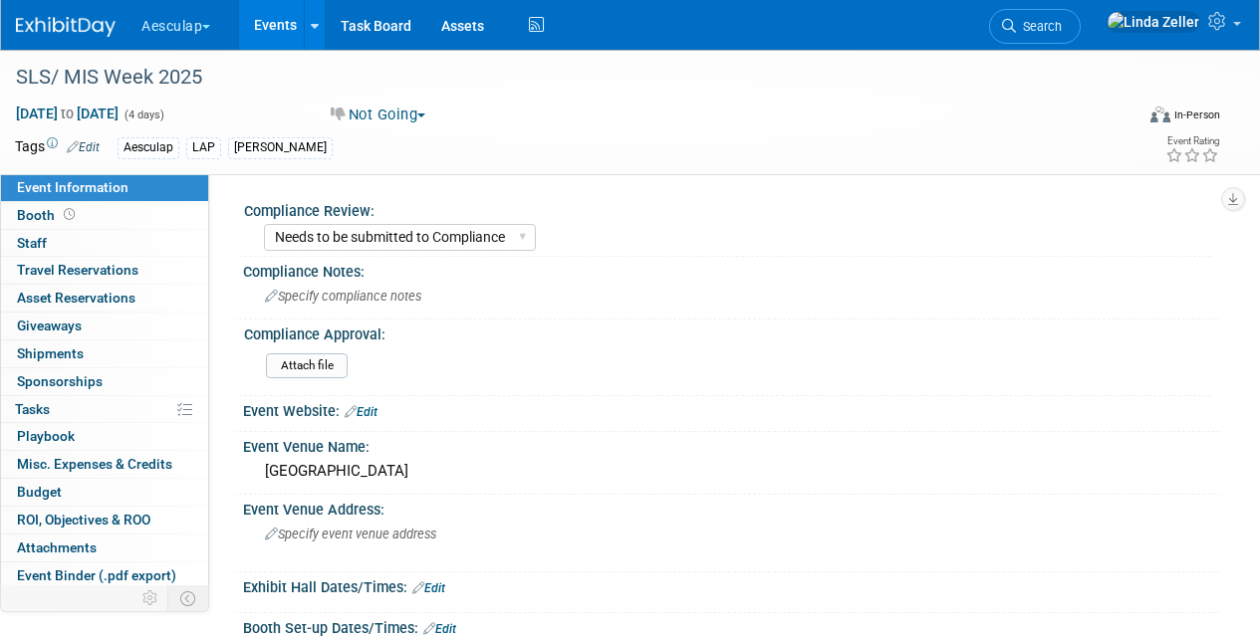
select select "Needs to be submitted to Compliance"
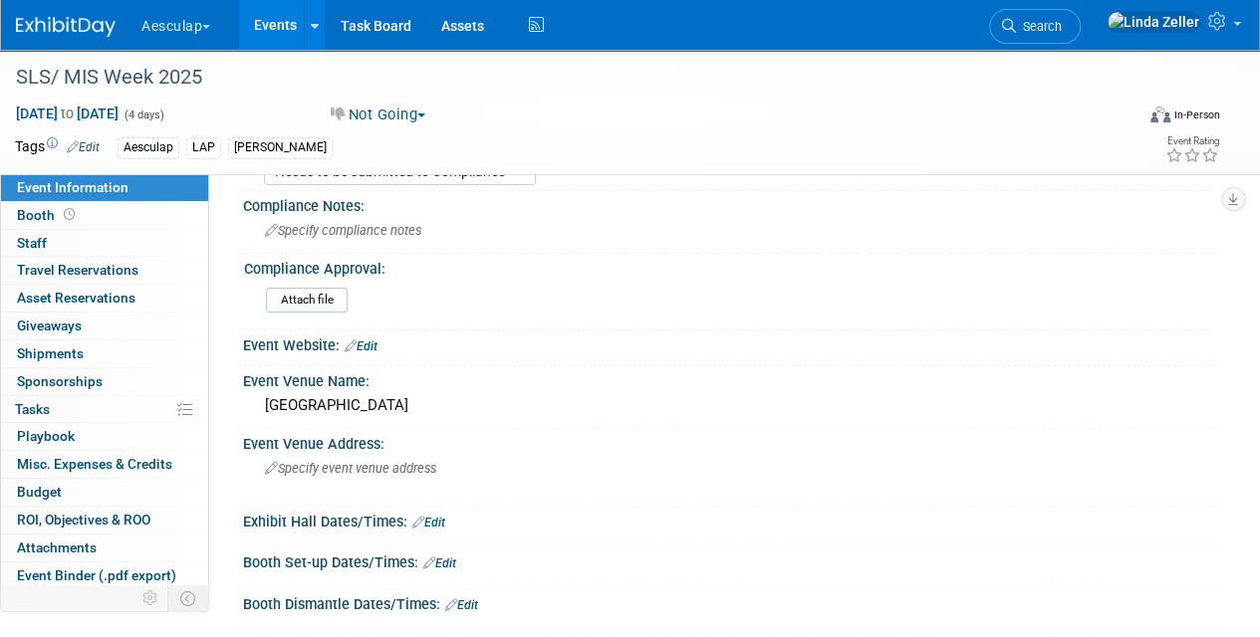
scroll to position [2, 0]
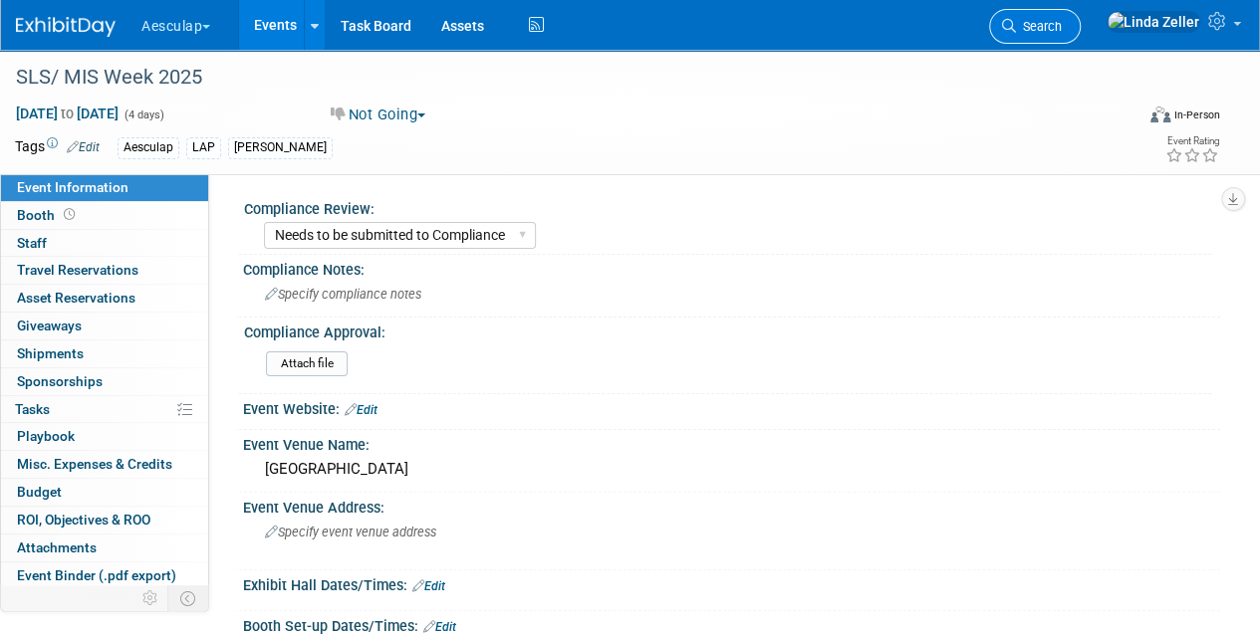
click at [1062, 26] on span "Search" at bounding box center [1039, 26] width 46 height 15
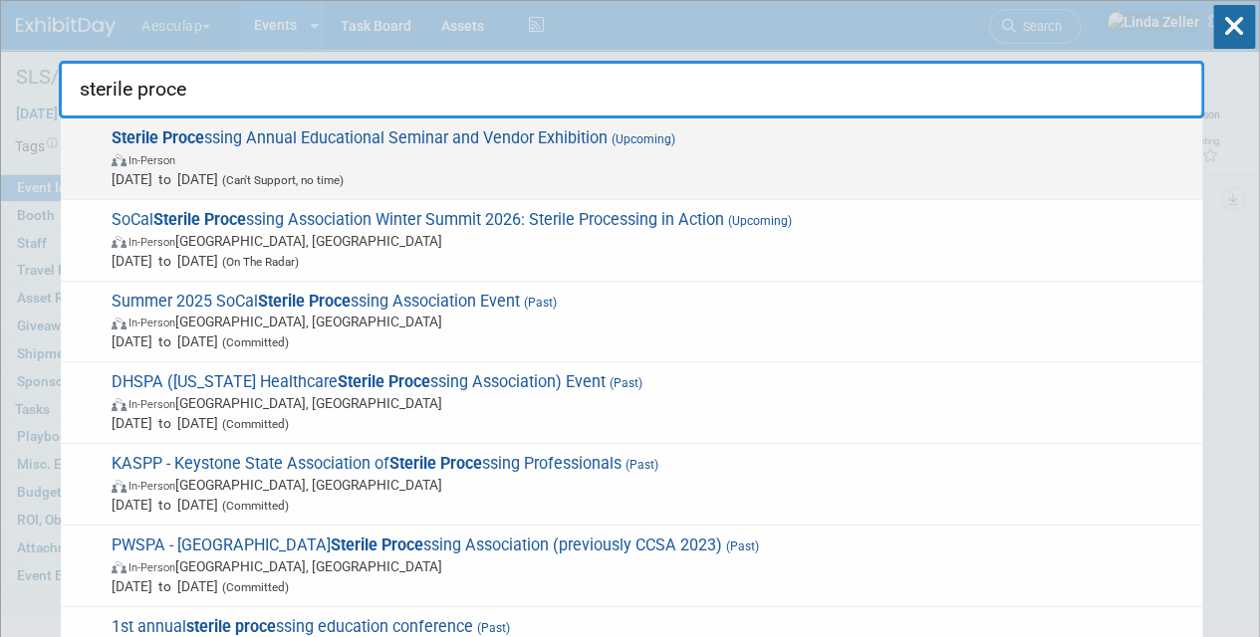
type input "sterile proce"
click at [161, 149] on span "In-Person" at bounding box center [652, 159] width 1080 height 20
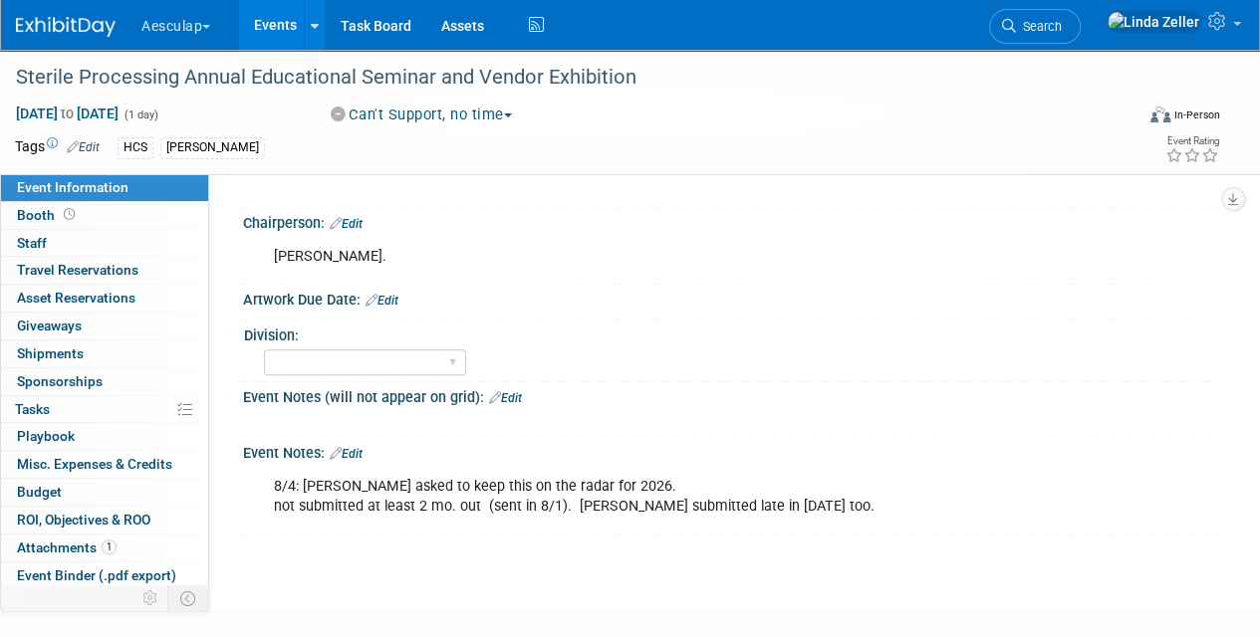
scroll to position [755, 0]
click at [1062, 23] on span "Search" at bounding box center [1039, 26] width 46 height 15
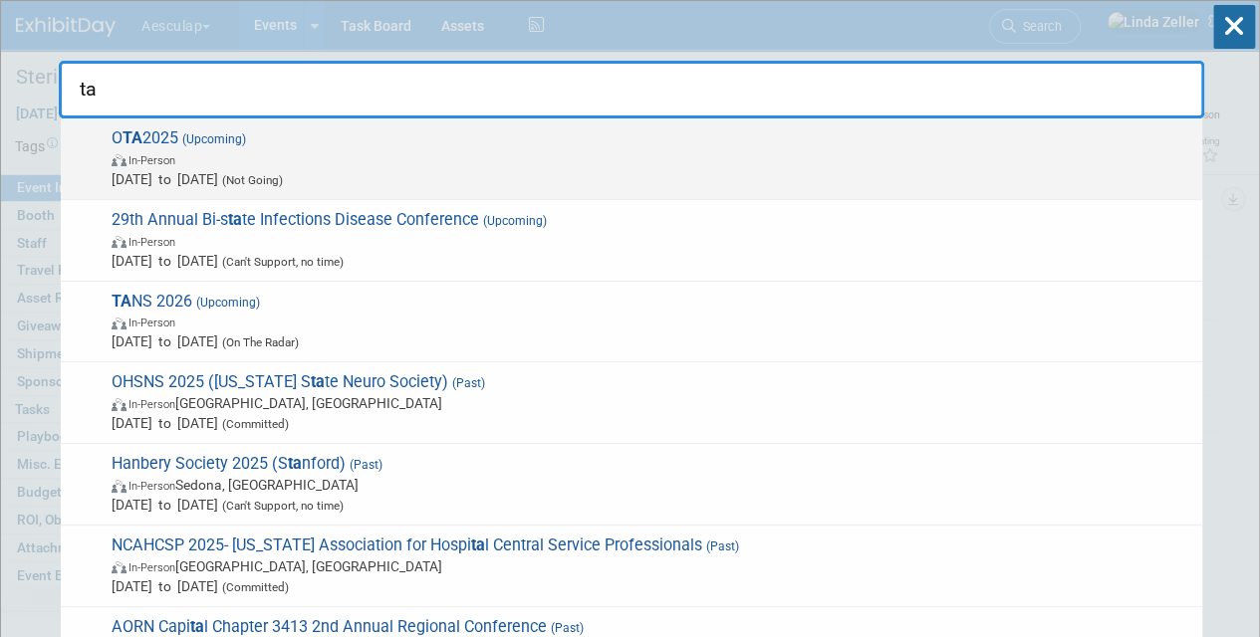
type input "ta"
click at [227, 161] on span "In-Person" at bounding box center [652, 159] width 1080 height 20
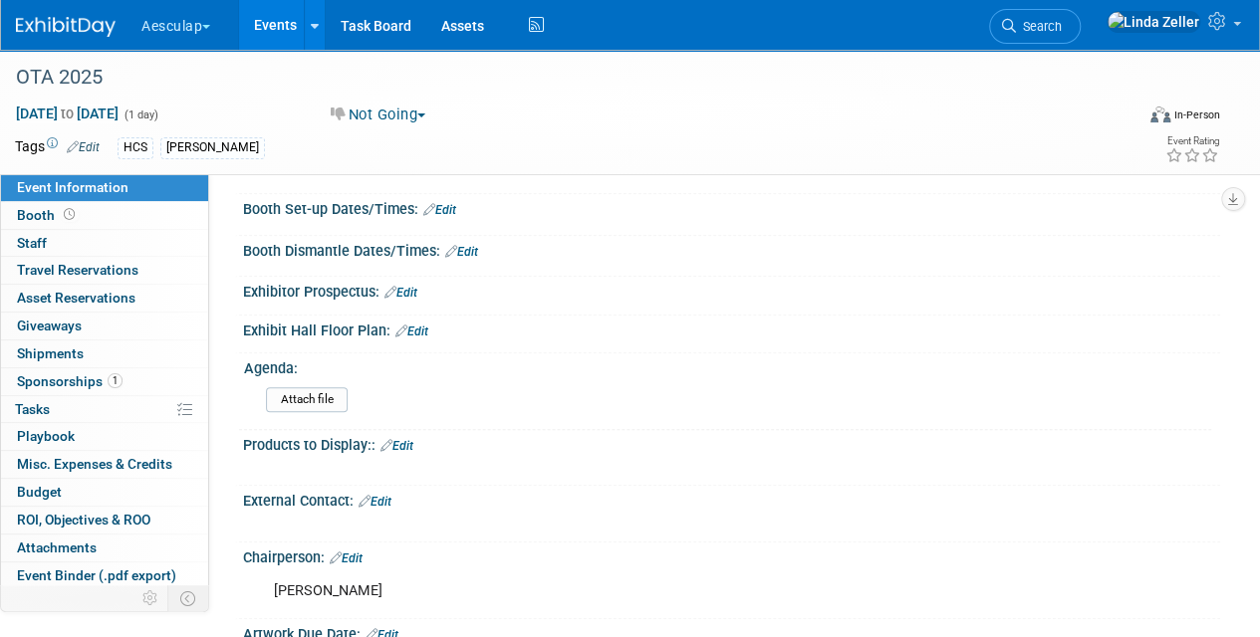
scroll to position [418, 0]
click at [1062, 20] on span "Search" at bounding box center [1039, 26] width 46 height 15
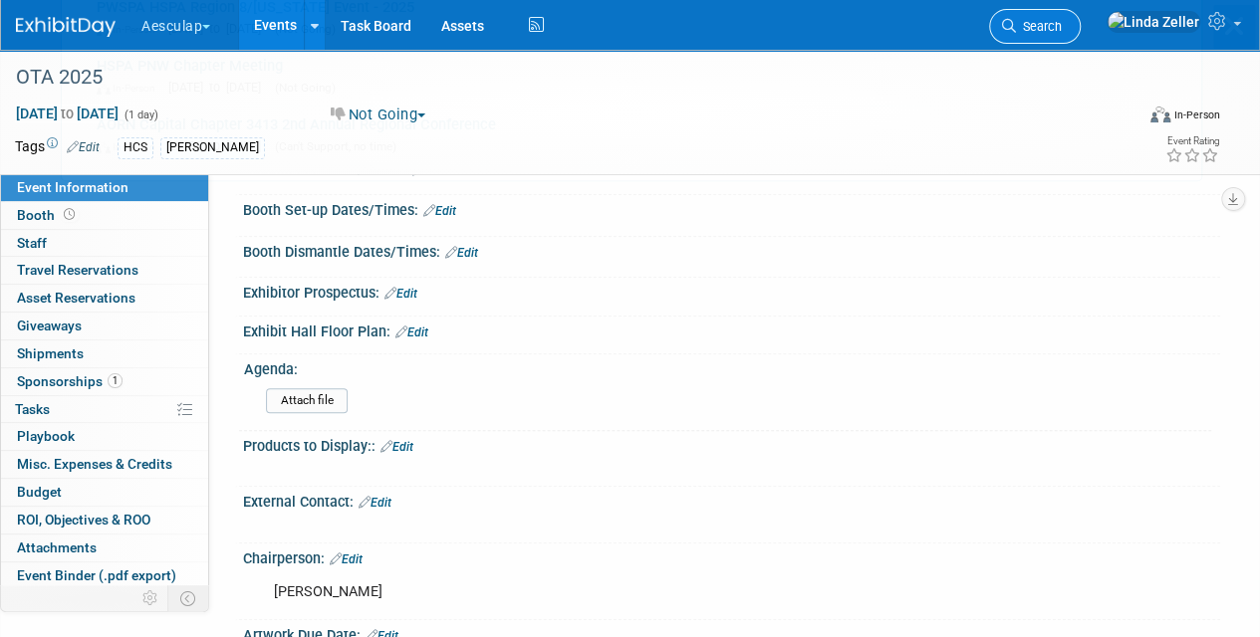
scroll to position [0, 0]
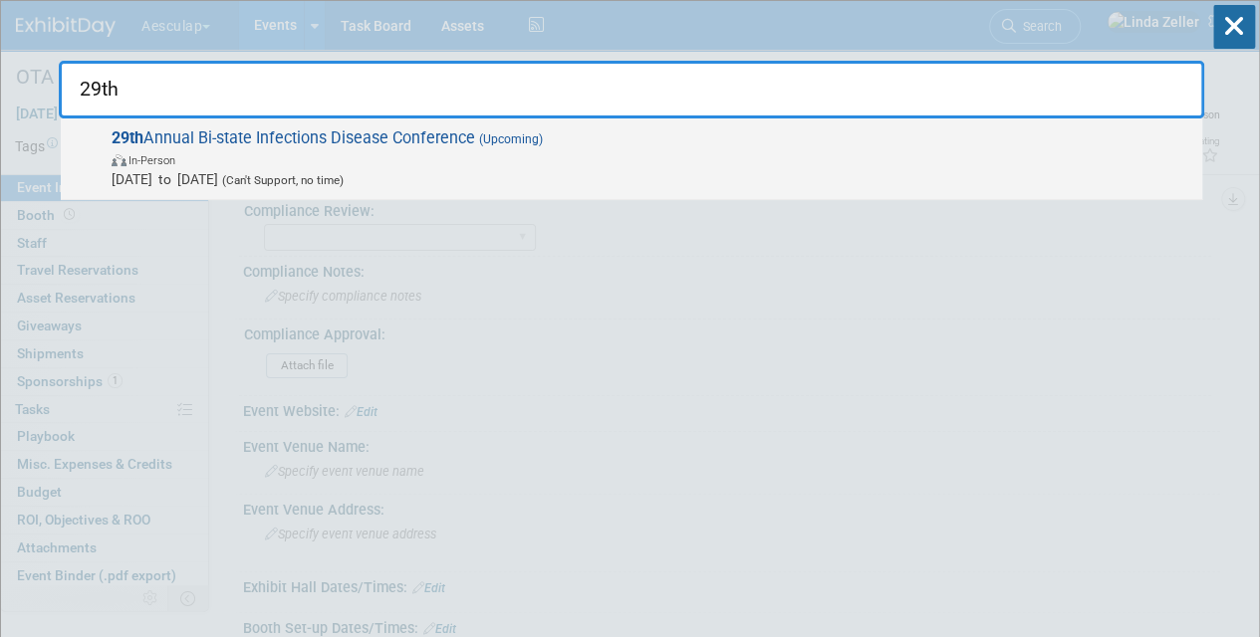
type input "29th"
click at [295, 169] on span "Oct 3, 2025 to Oct 3, 2025 (Can't Support, no time)" at bounding box center [652, 179] width 1080 height 20
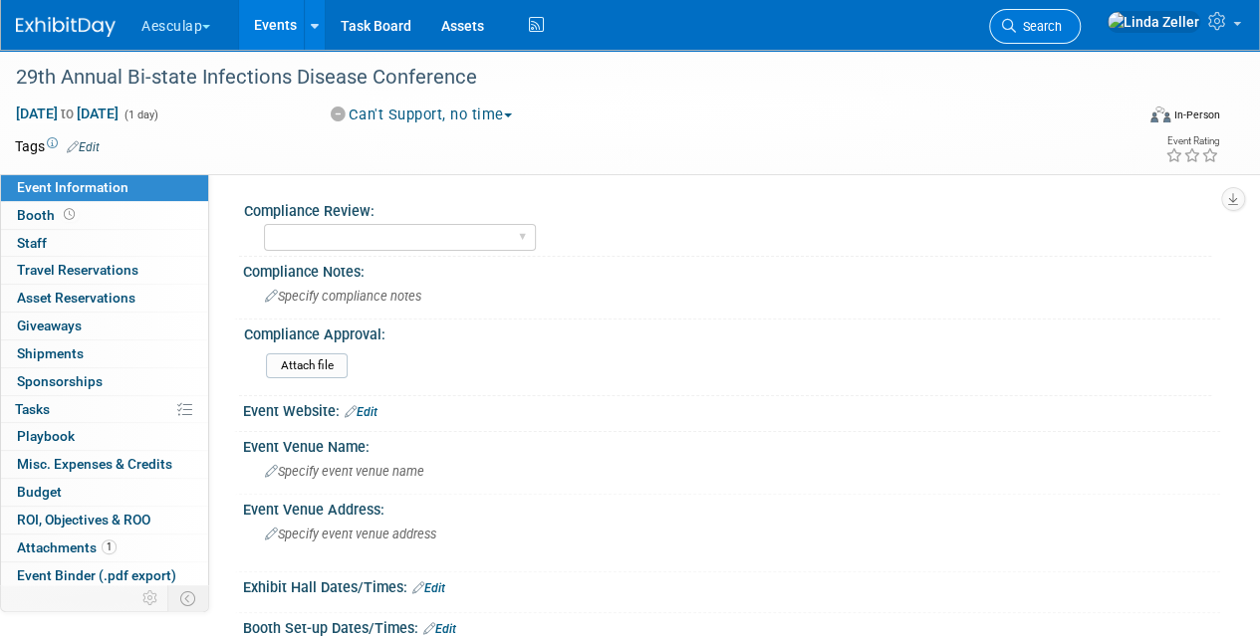
click at [1062, 28] on span "Search" at bounding box center [1039, 26] width 46 height 15
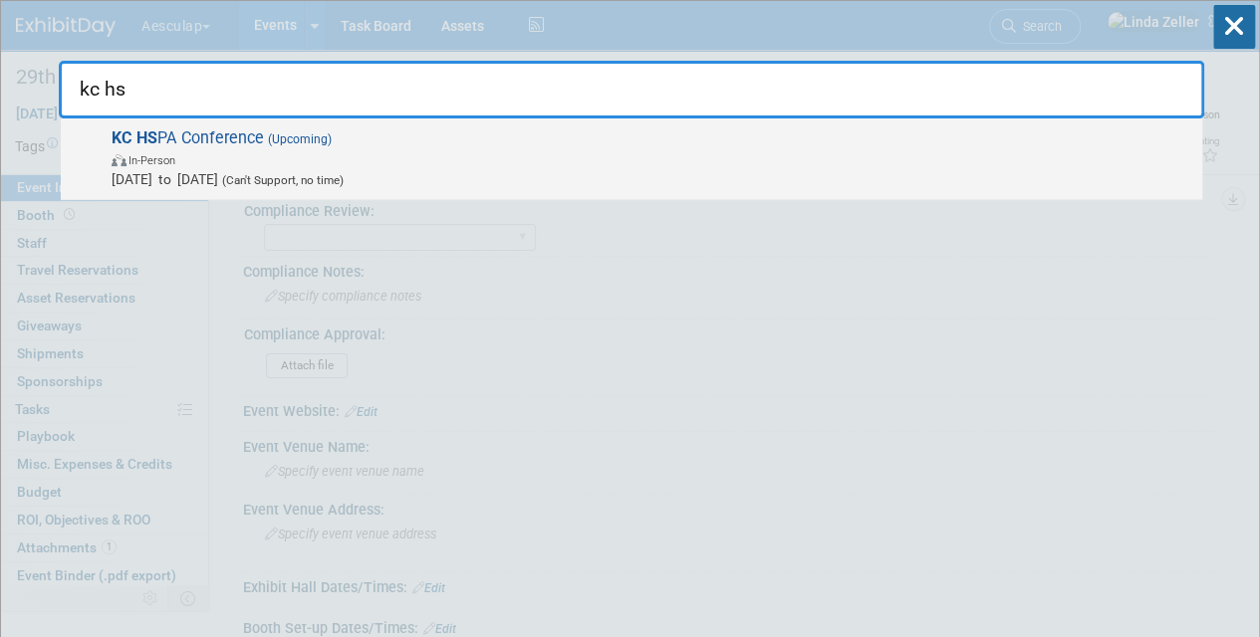
type input "kc hs"
click at [193, 163] on span "In-Person" at bounding box center [652, 159] width 1080 height 20
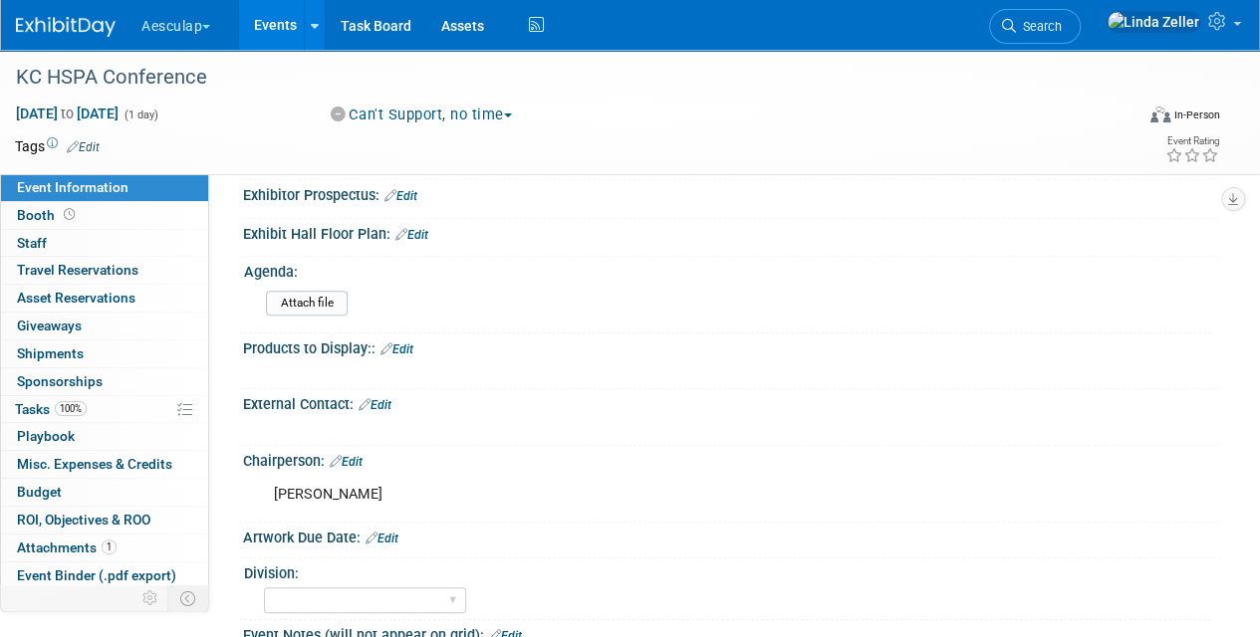
scroll to position [504, 0]
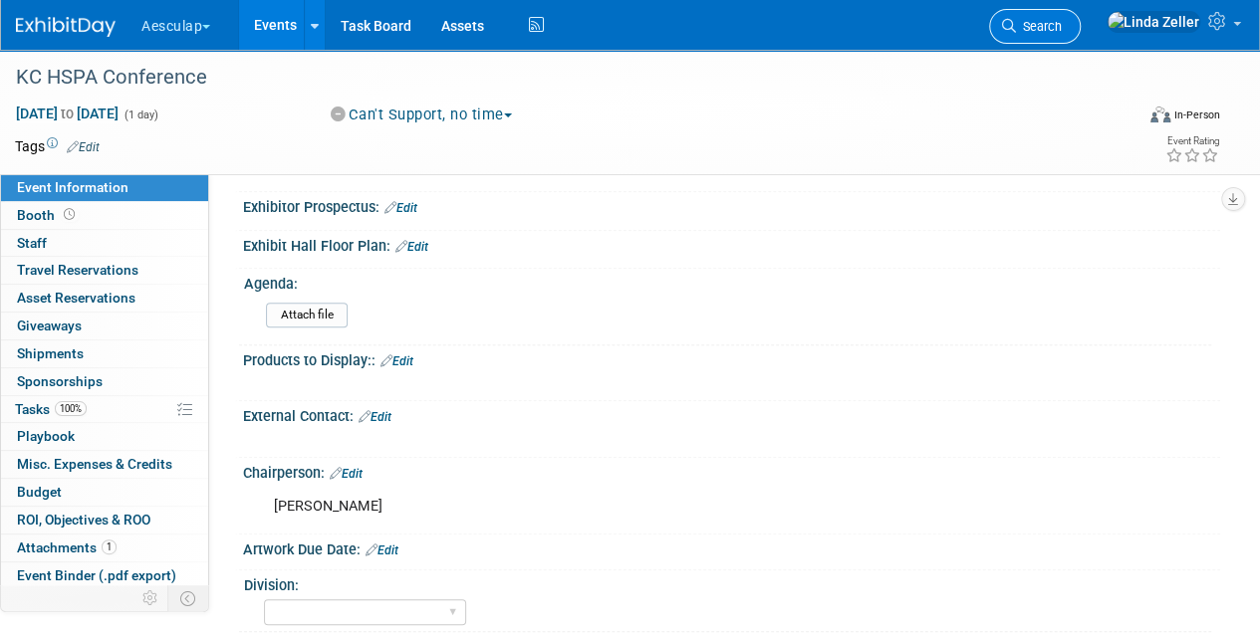
click at [1062, 30] on span "Search" at bounding box center [1039, 26] width 46 height 15
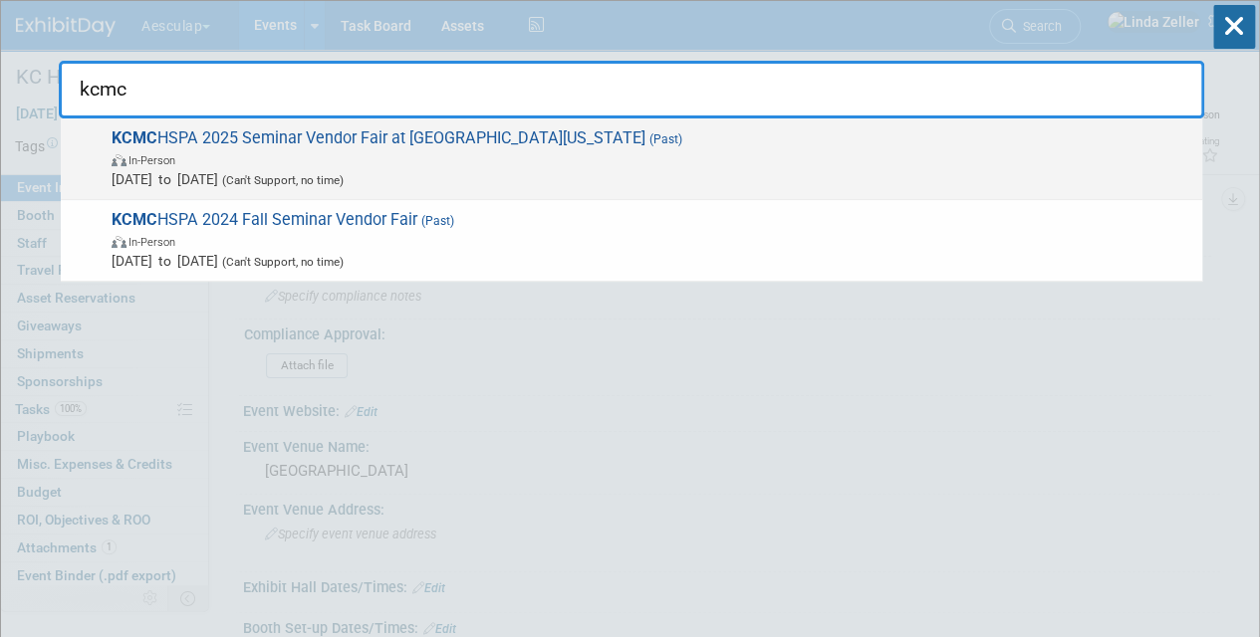
type input "kcmc"
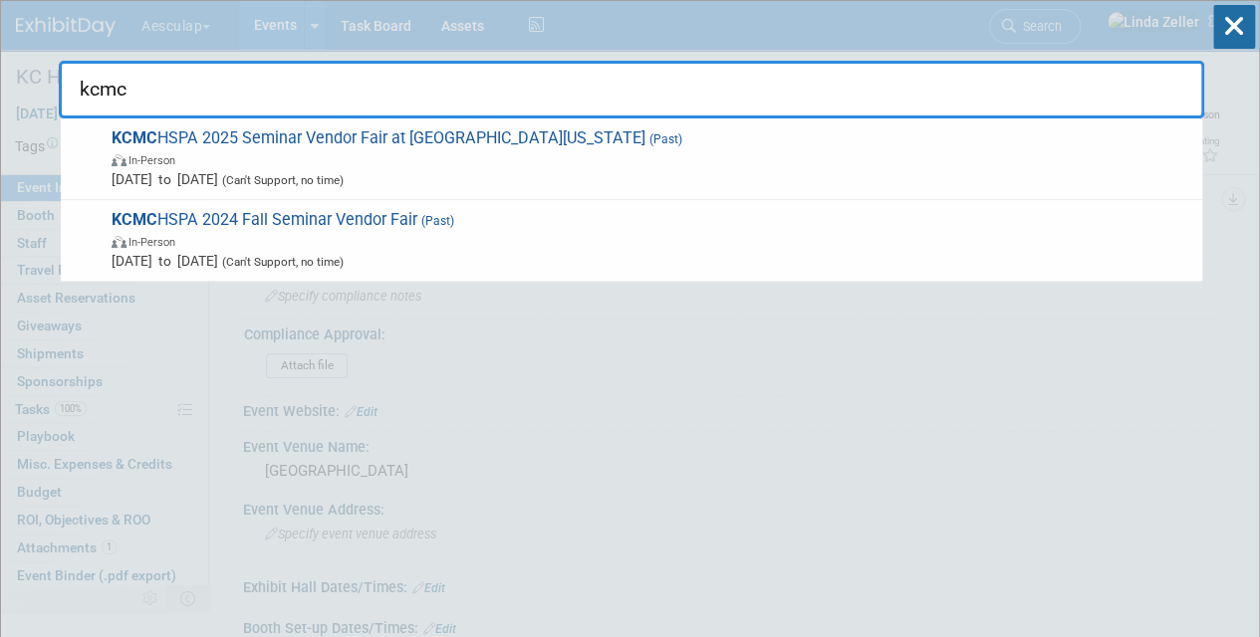
click at [258, 137] on span "KCMC HSPA 2025 Seminar Vendor Fair at North Kansas City Hospital (Past) In-Pers…" at bounding box center [649, 158] width 1086 height 61
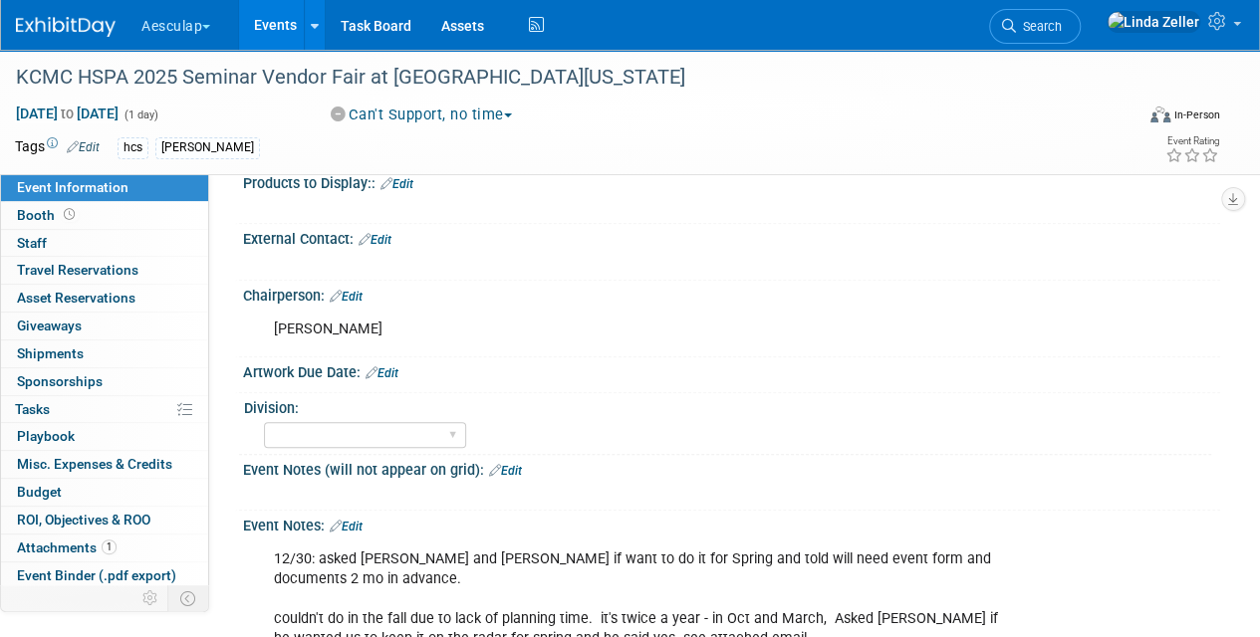
scroll to position [498, 0]
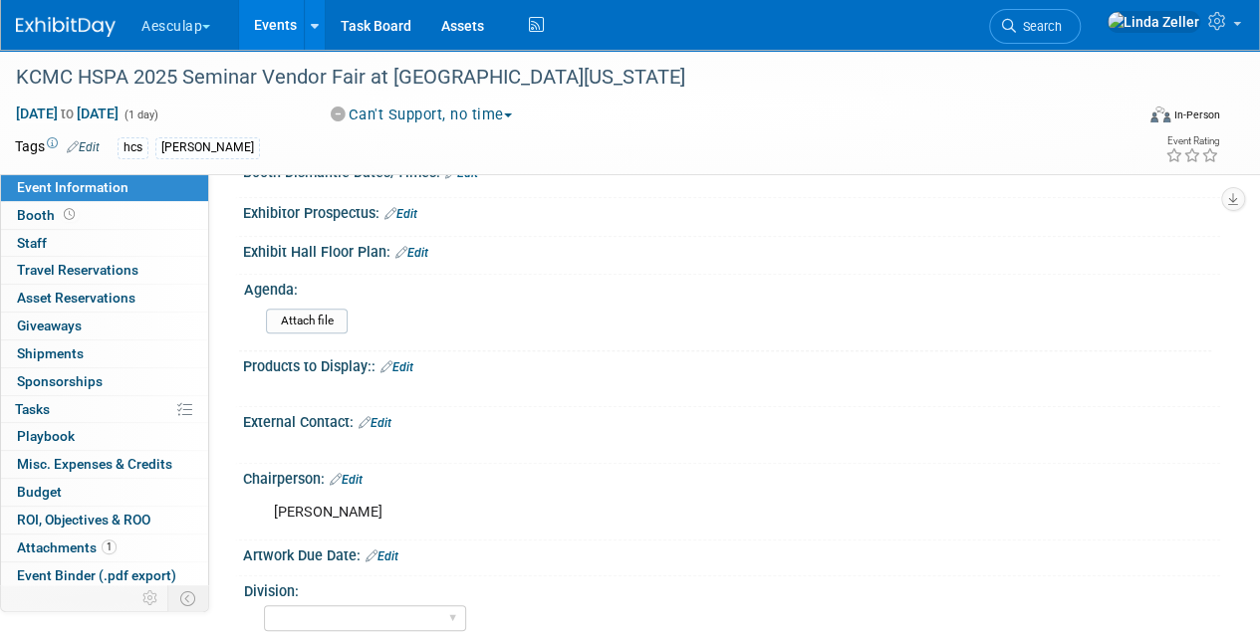
click at [1080, 11] on link "Search" at bounding box center [1035, 26] width 92 height 35
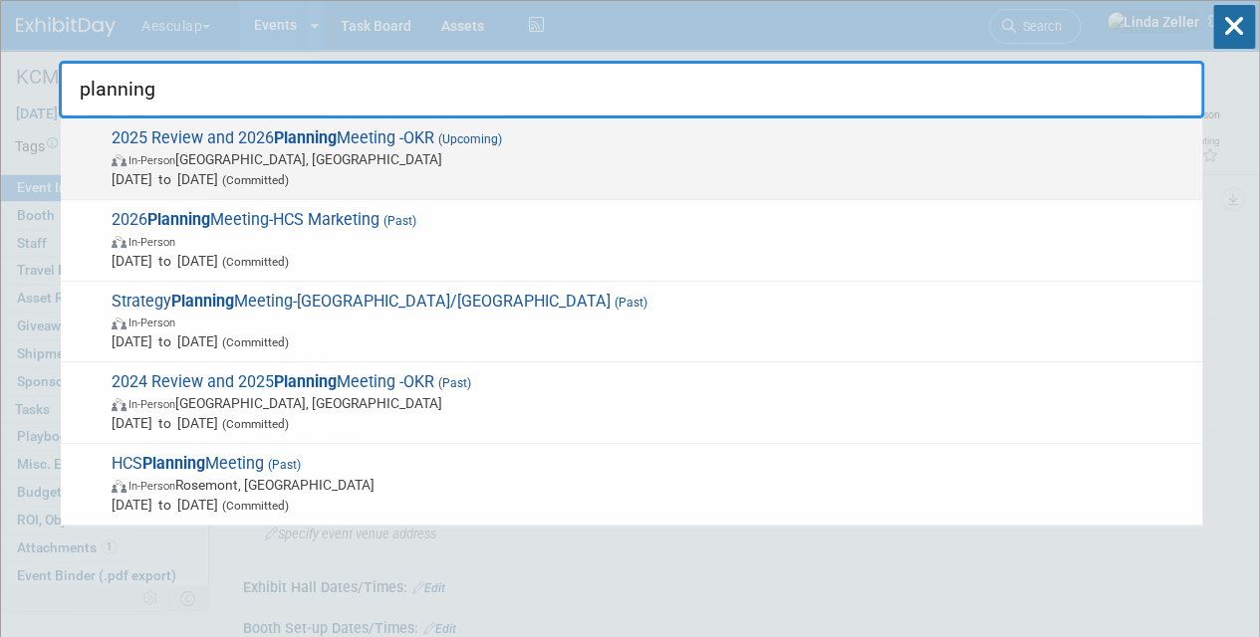
type input "planning"
click at [203, 131] on span "2025 Review and 2026 Planning Meeting -OKR (Upcoming) In-Person San Diego, CA S…" at bounding box center [649, 158] width 1086 height 61
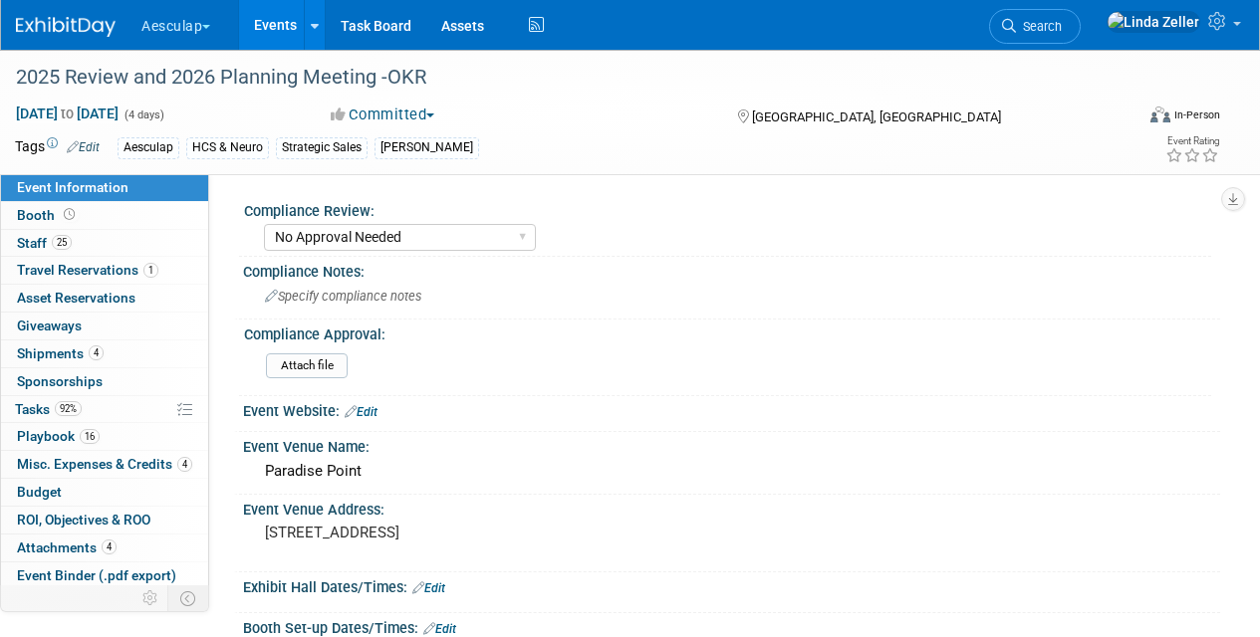
select select "No Approval Needed"
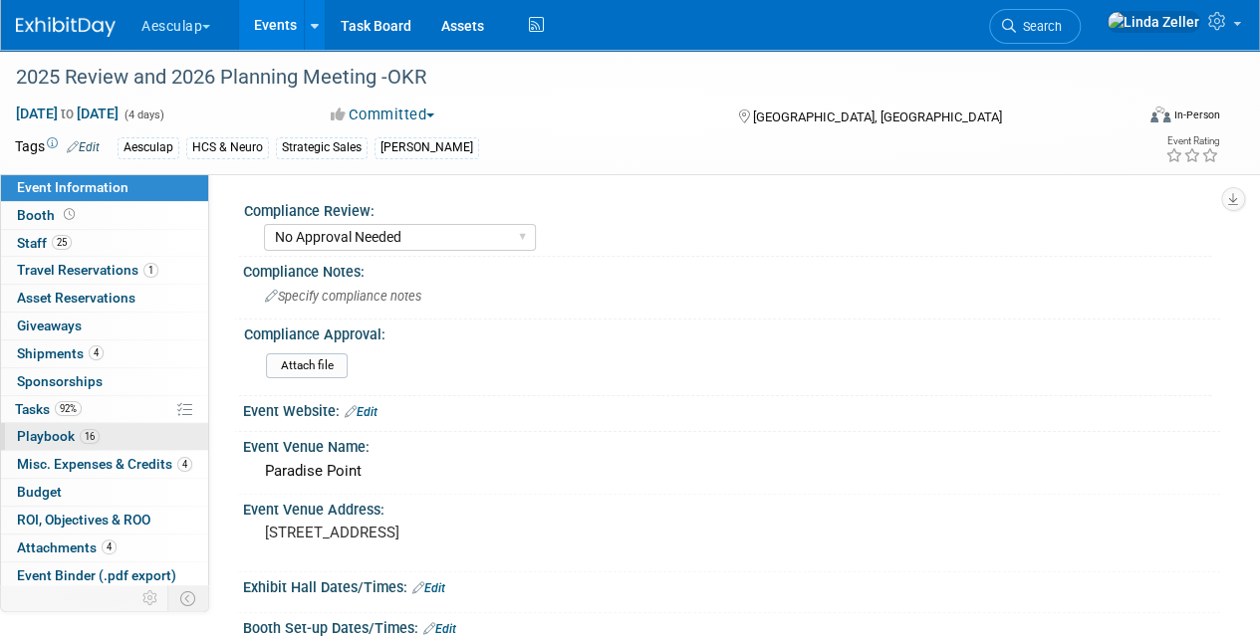
click at [47, 431] on span "Playbook 16" at bounding box center [58, 436] width 83 height 16
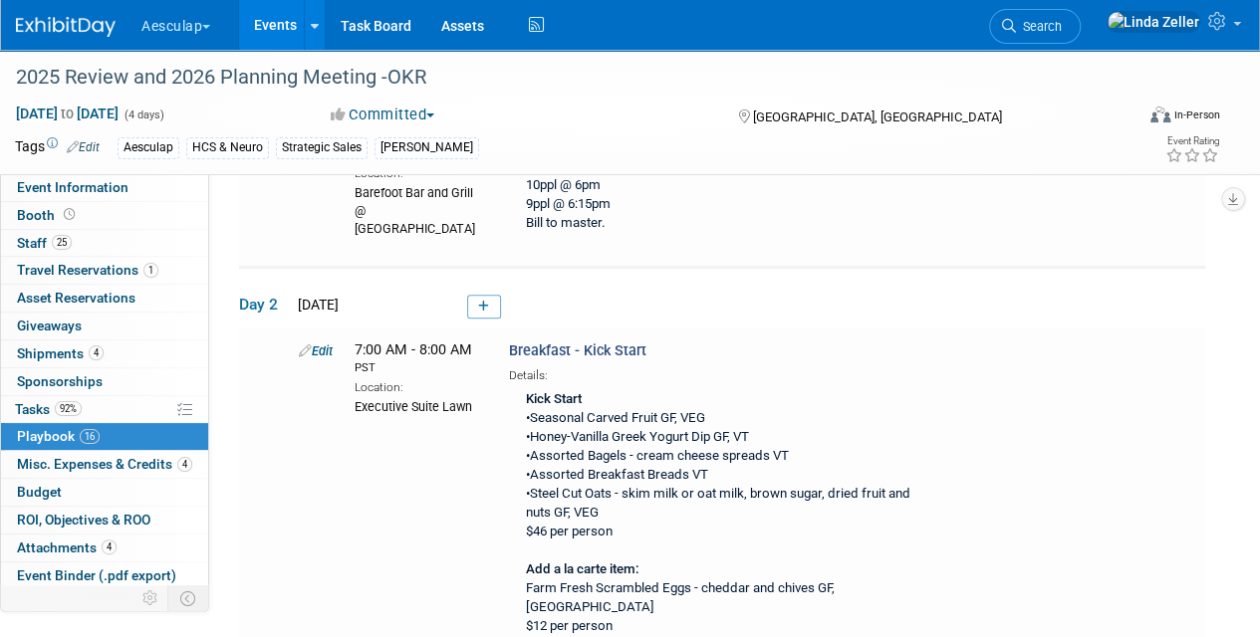
scroll to position [398, 0]
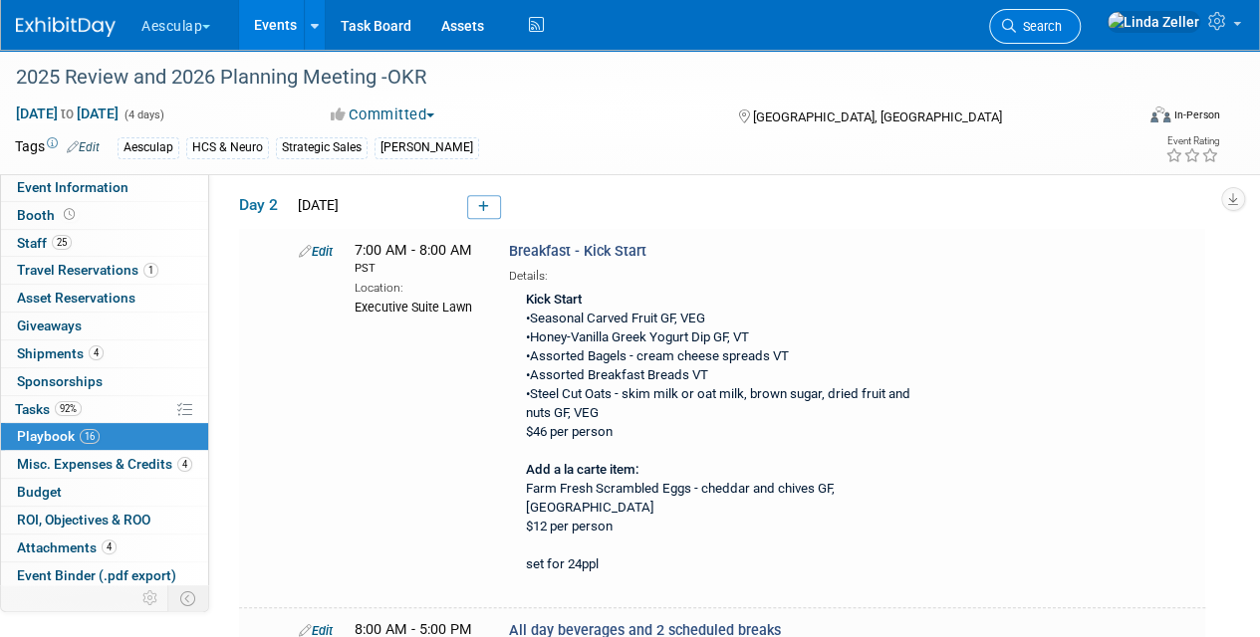
click at [1080, 12] on link "Search" at bounding box center [1035, 26] width 92 height 35
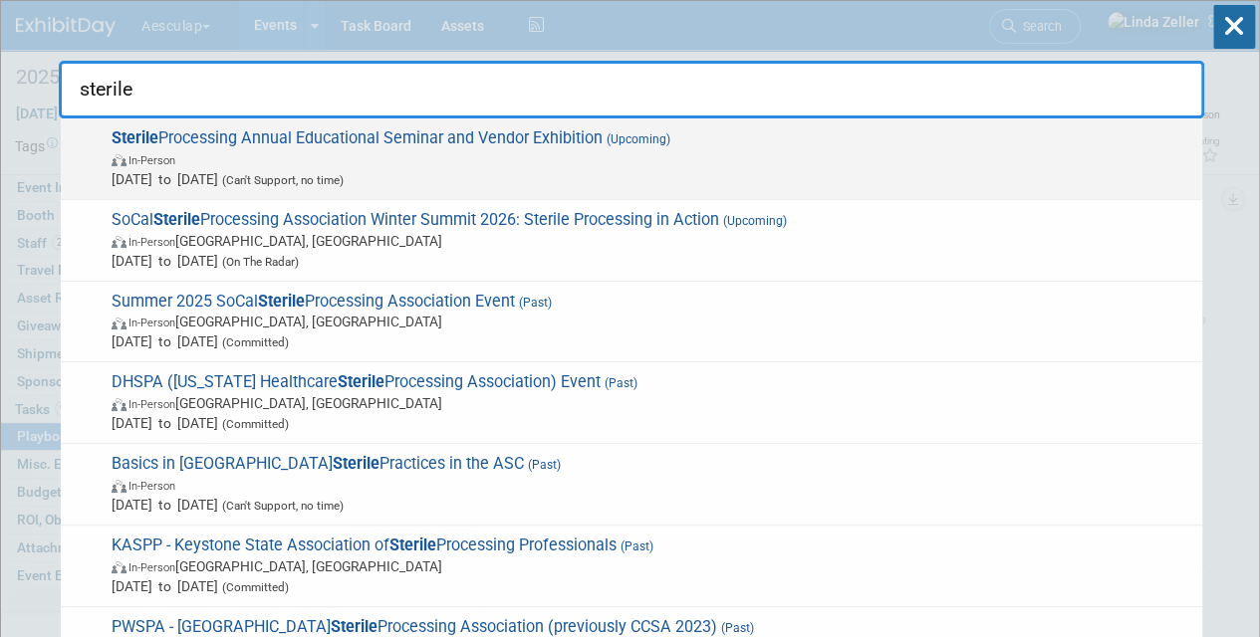
type input "sterile"
click at [310, 159] on span "In-Person" at bounding box center [652, 159] width 1080 height 20
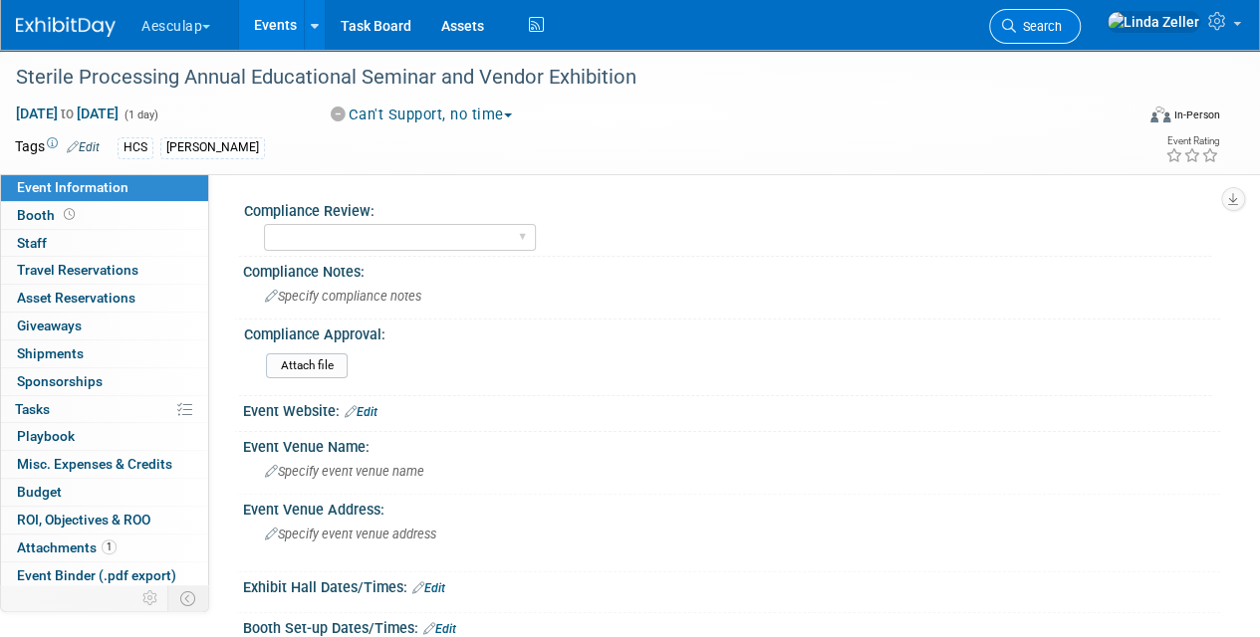
click at [1062, 23] on span "Search" at bounding box center [1039, 26] width 46 height 15
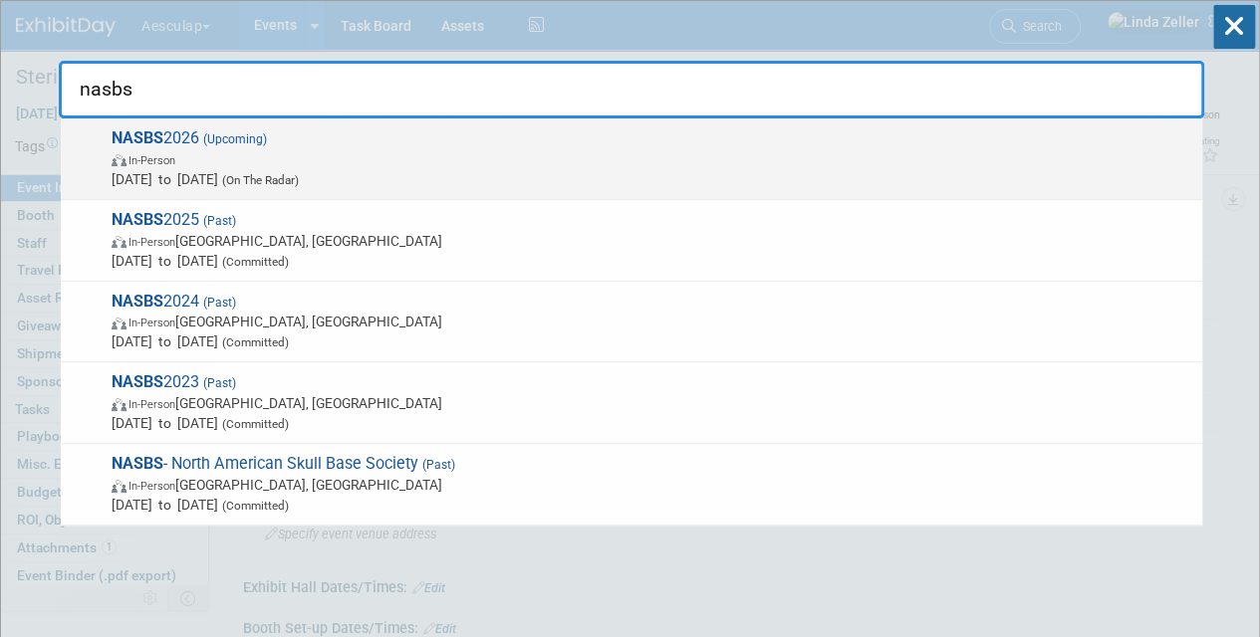
type input "nasbs"
click at [147, 157] on span "In-Person" at bounding box center [151, 160] width 47 height 13
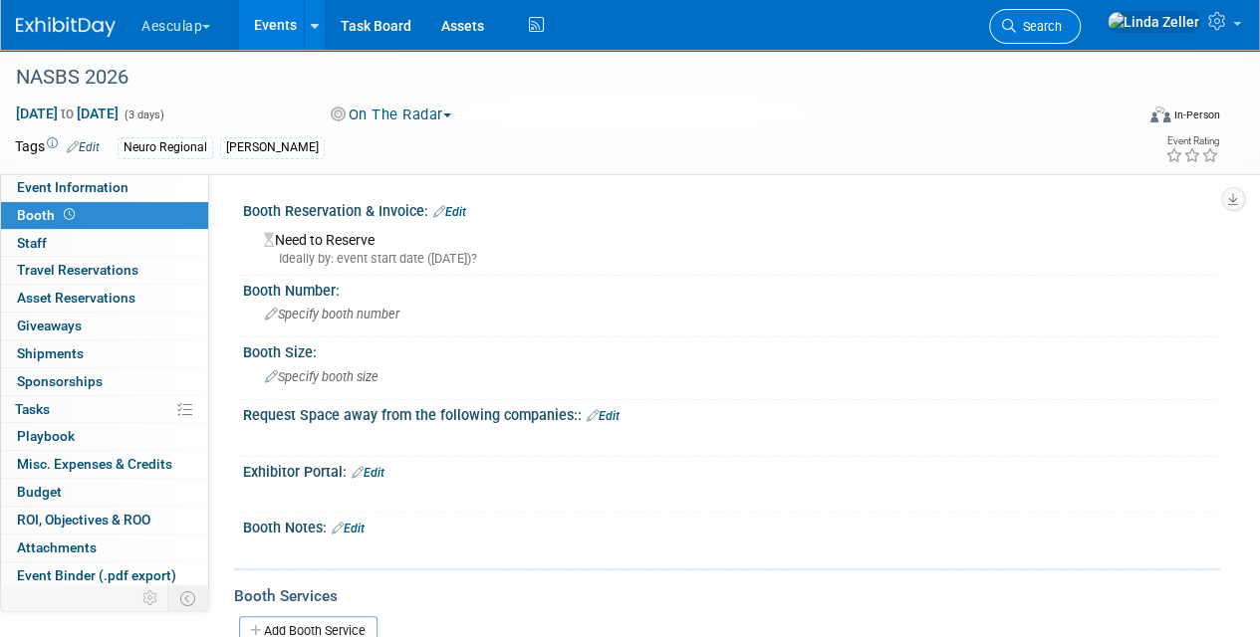
click at [1080, 36] on link "Search" at bounding box center [1035, 26] width 92 height 35
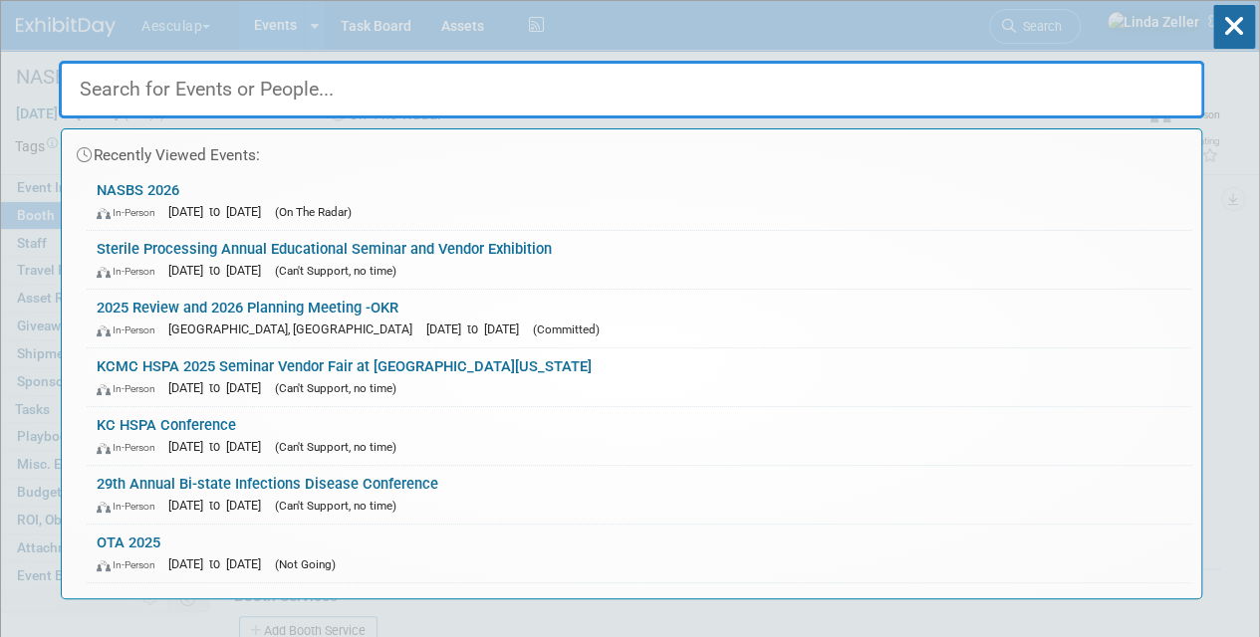
click at [207, 87] on input "text" at bounding box center [631, 90] width 1145 height 58
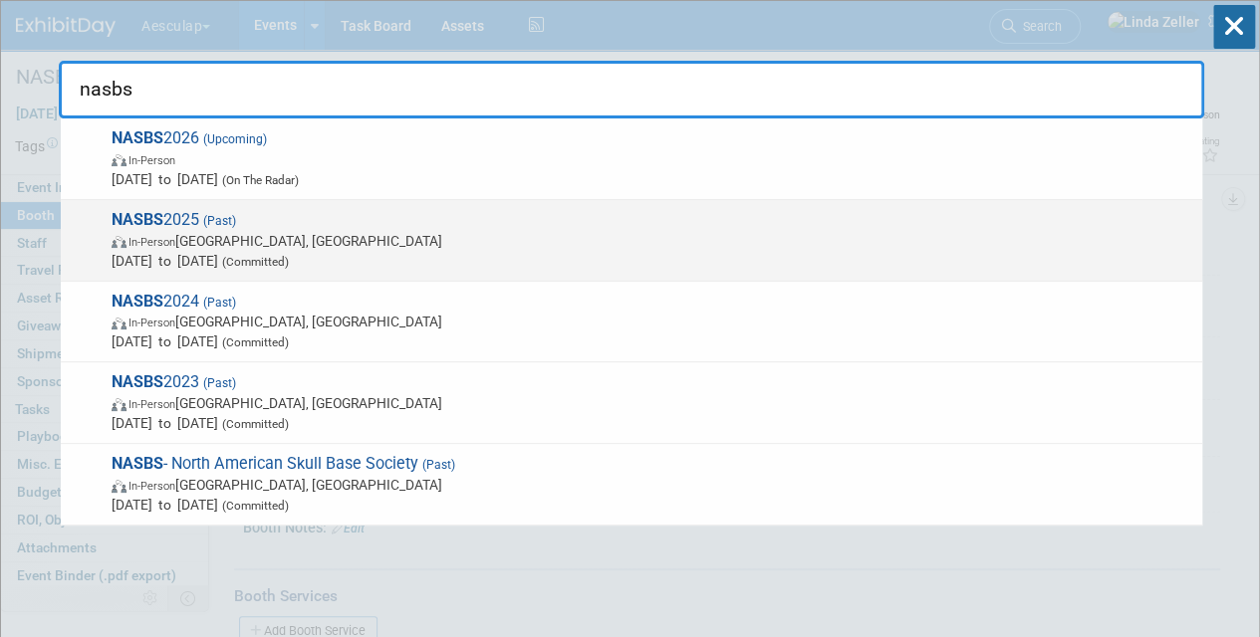
type input "nasbs"
click at [221, 237] on span "In-Person New Orleans, LA" at bounding box center [652, 241] width 1080 height 20
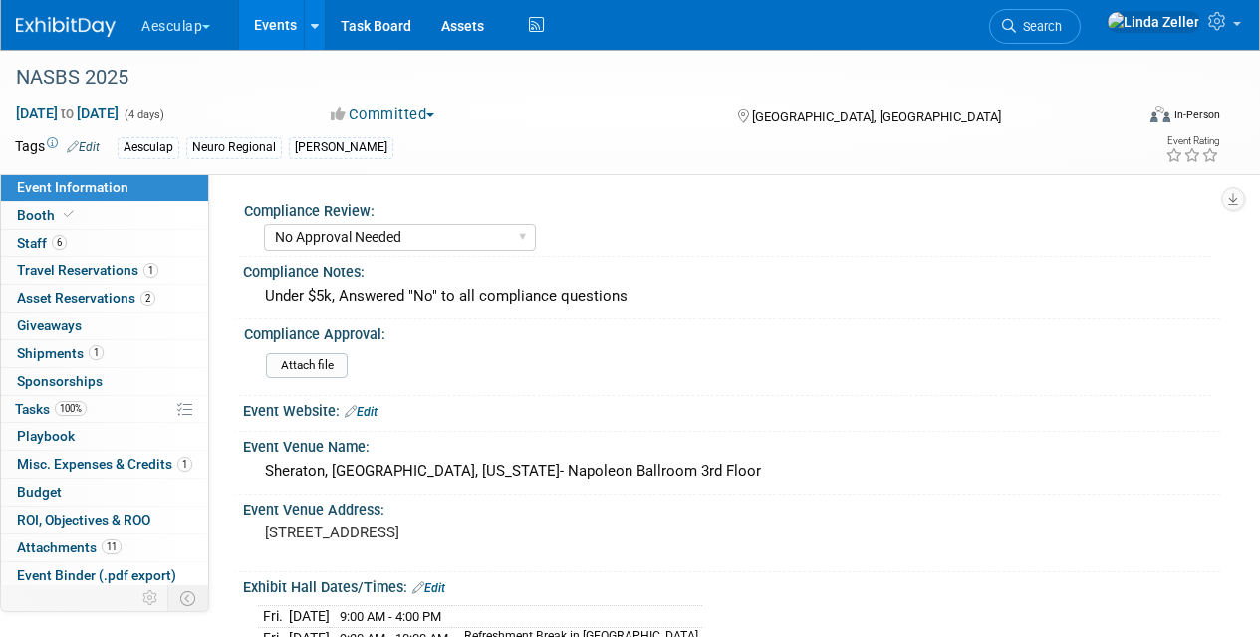
select select "No Approval Needed"
select select "Neuro"
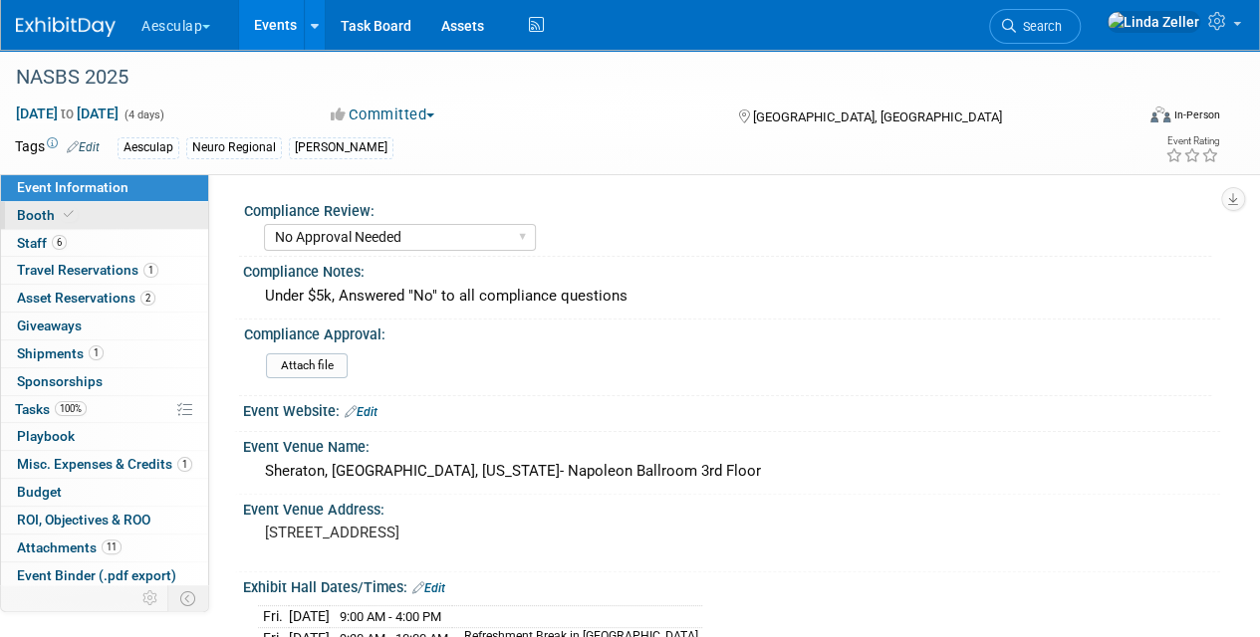
click at [28, 215] on span "Booth" at bounding box center [47, 215] width 61 height 16
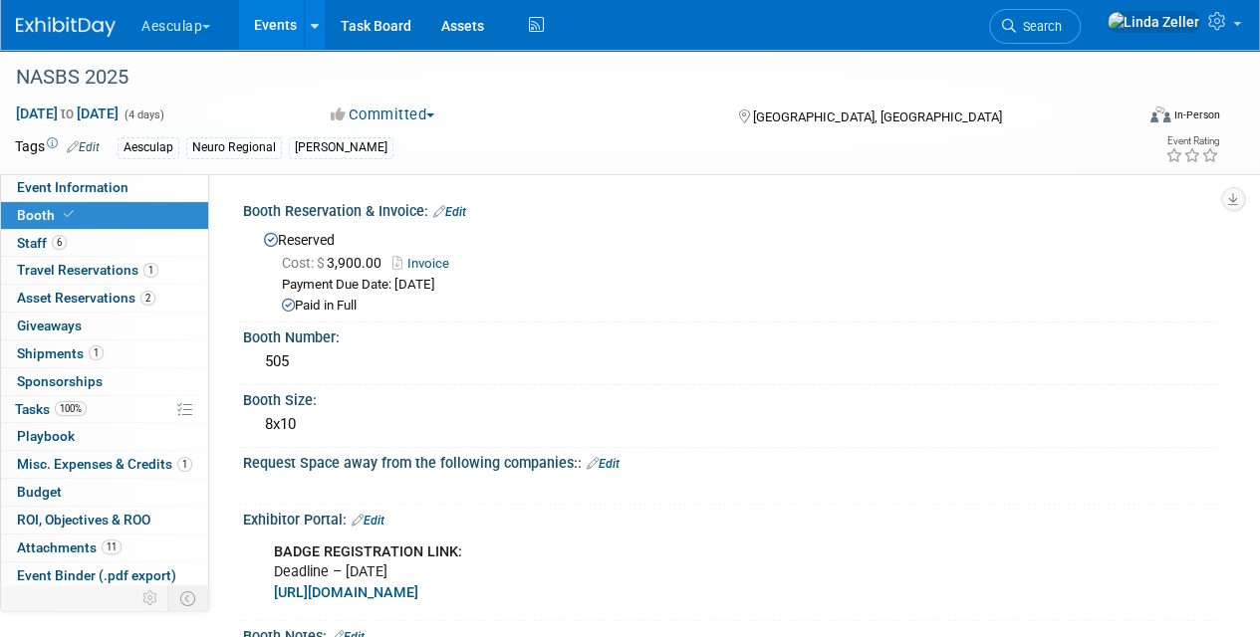
click at [456, 209] on link "Edit" at bounding box center [449, 212] width 33 height 14
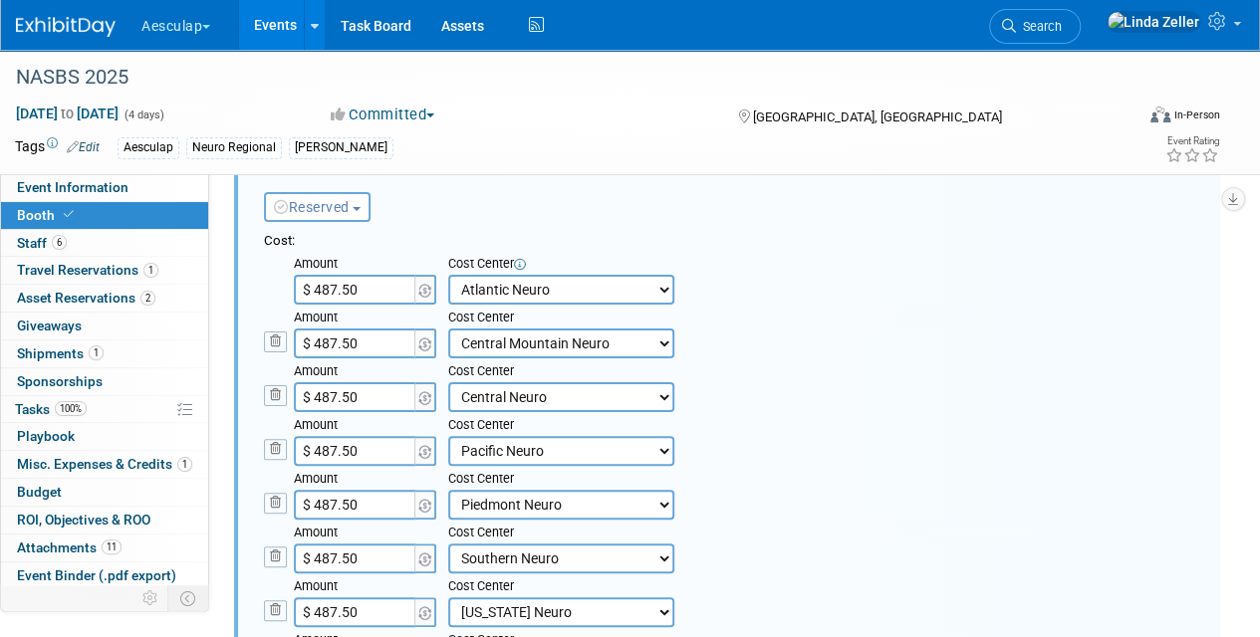
scroll to position [199, 0]
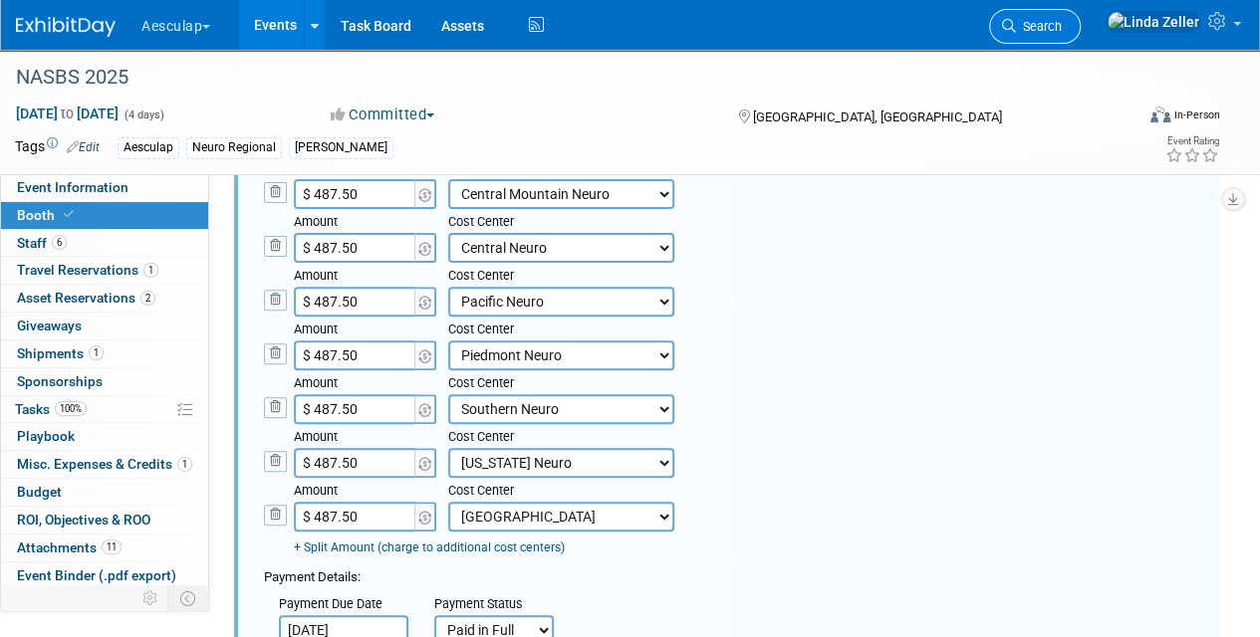
click at [1062, 20] on span "Search" at bounding box center [1039, 26] width 46 height 15
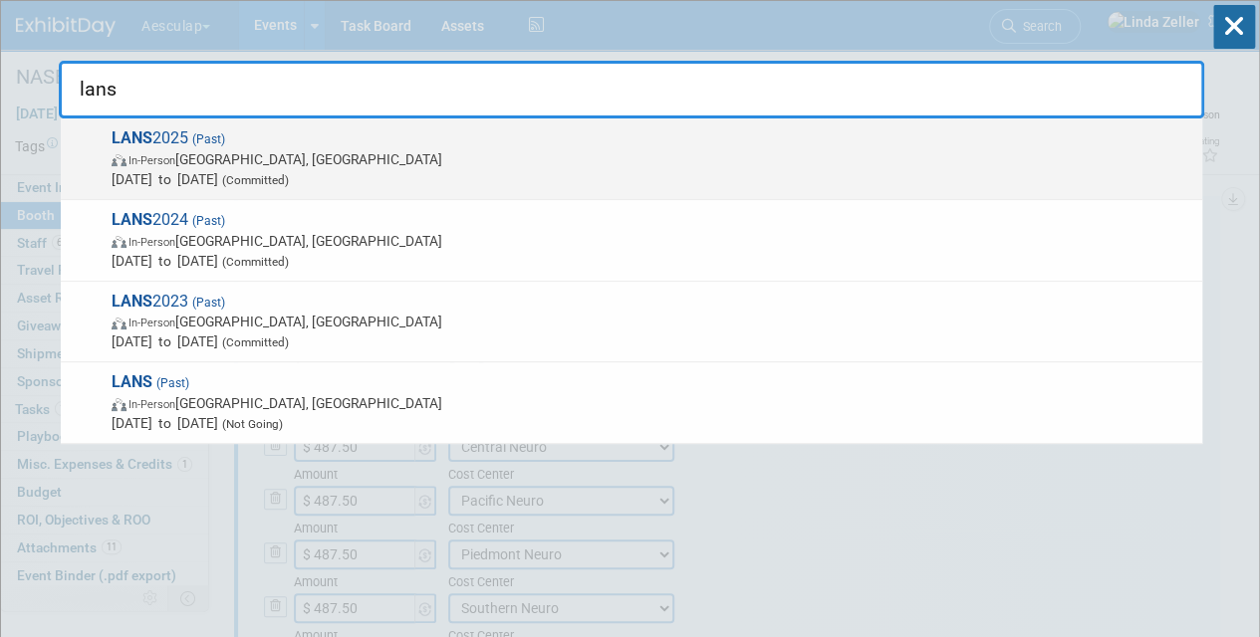
type input "lans"
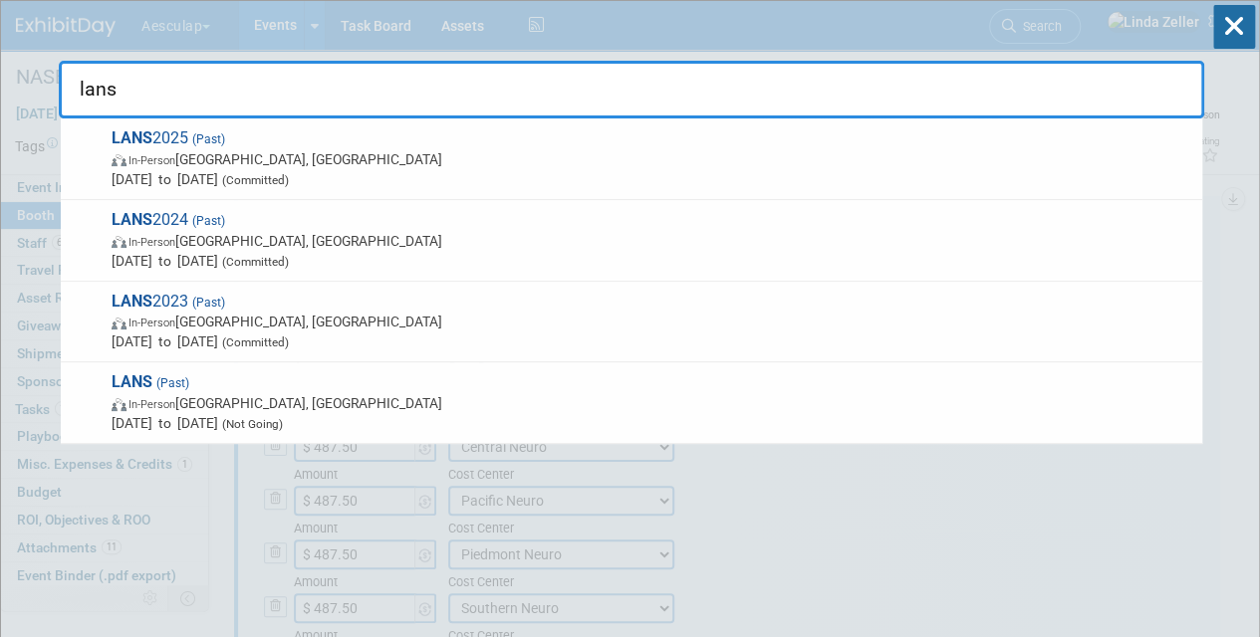
click at [264, 179] on span "Mar 28, 2025 to Mar 29, 2025 (Committed)" at bounding box center [652, 179] width 1080 height 20
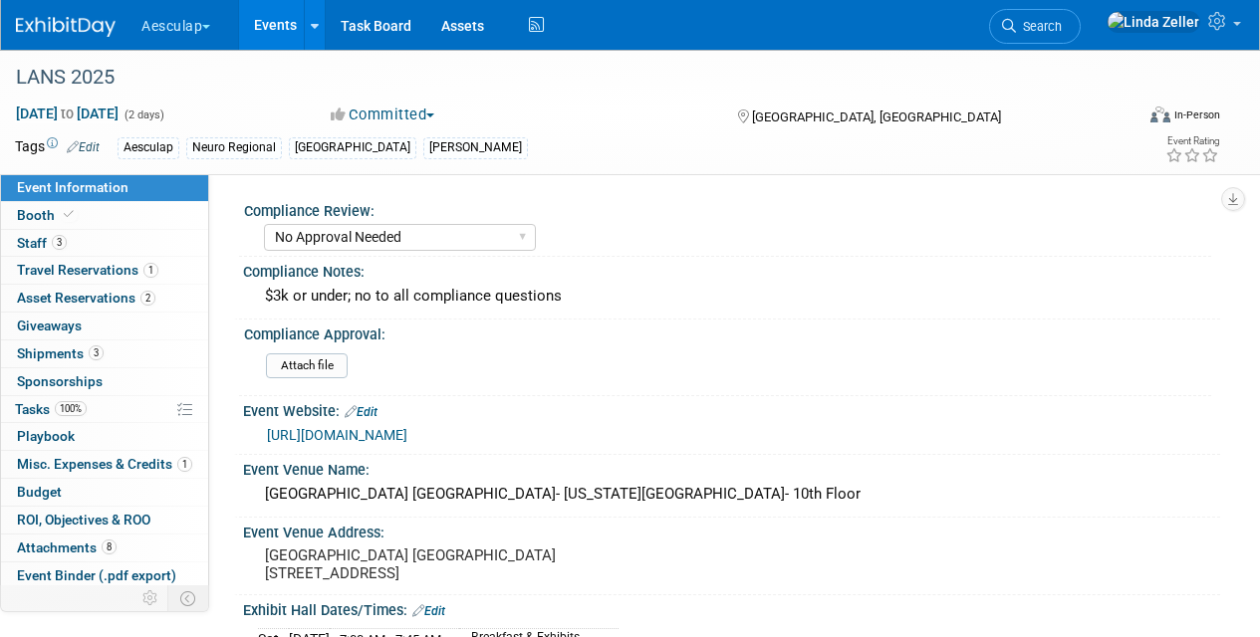
select select "No Approval Needed"
select select "Neuro"
